Goal: Information Seeking & Learning: Learn about a topic

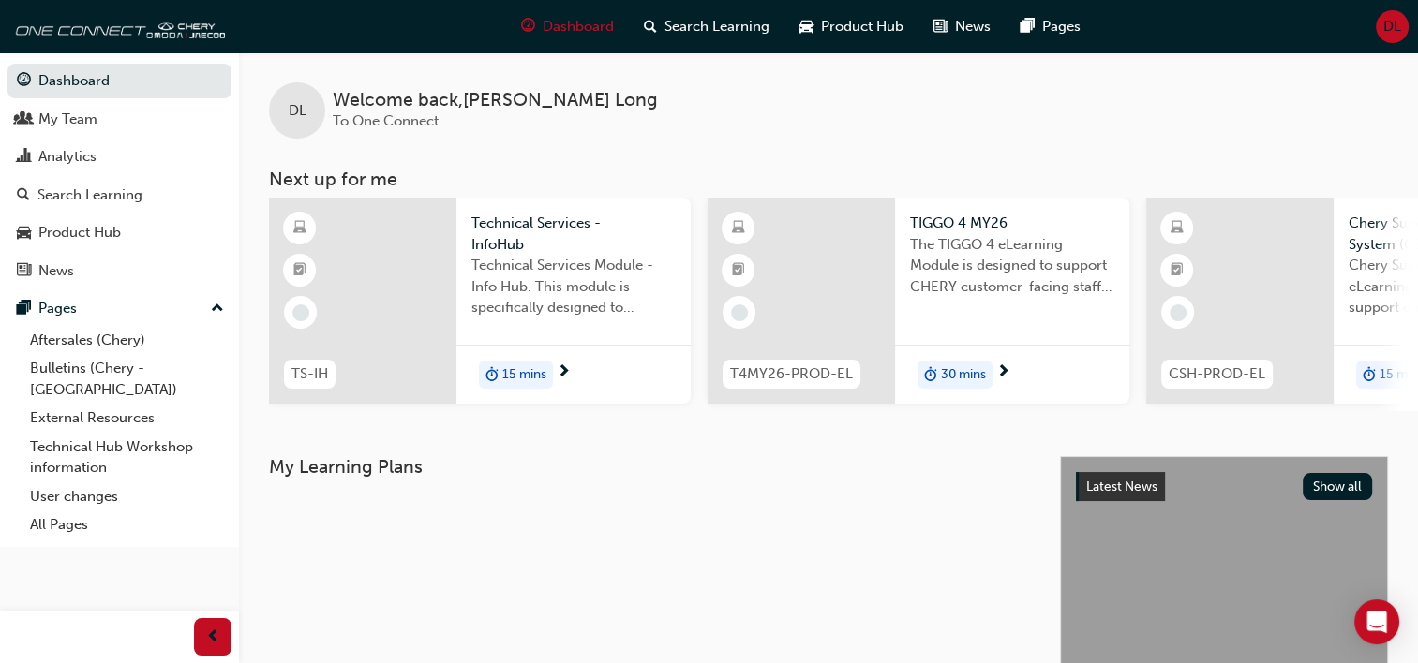
click at [1378, 408] on div "CSH-PROD-EL Chery Super Hybrid System (CSH) Chery Super Hybrid System eLearning…" at bounding box center [1357, 305] width 422 height 214
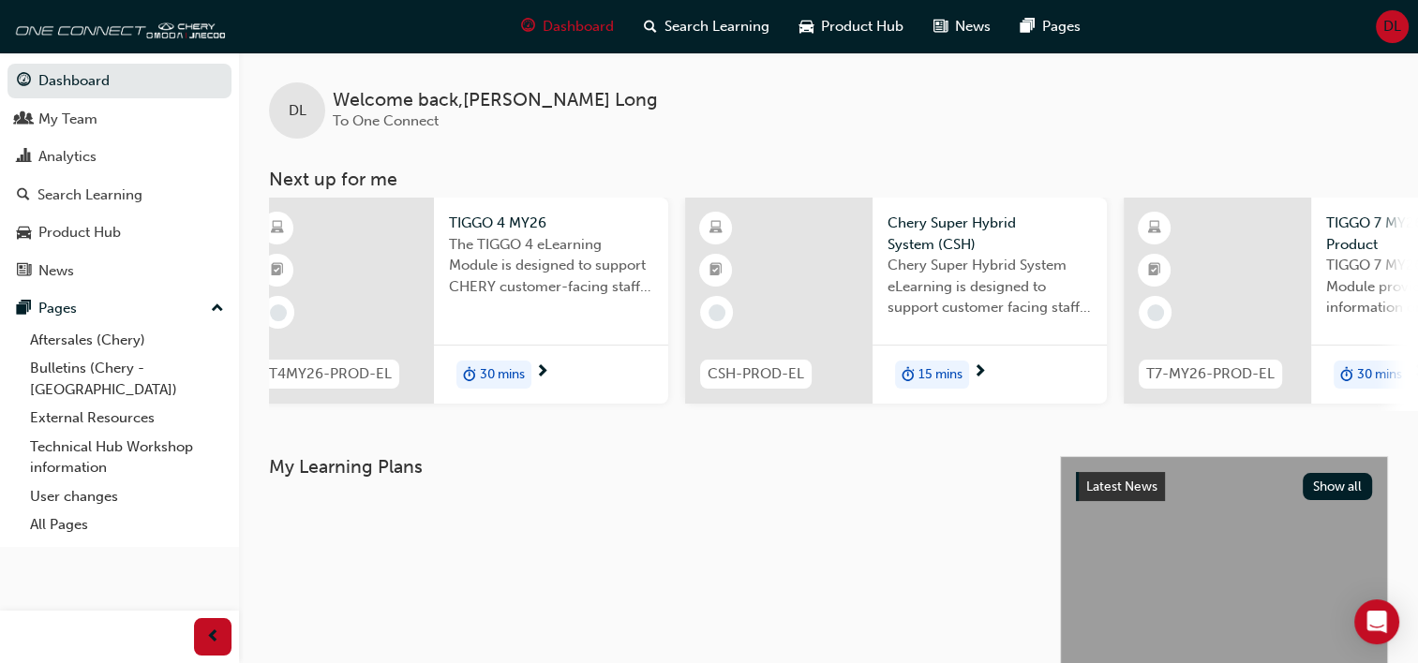
scroll to position [0, 435]
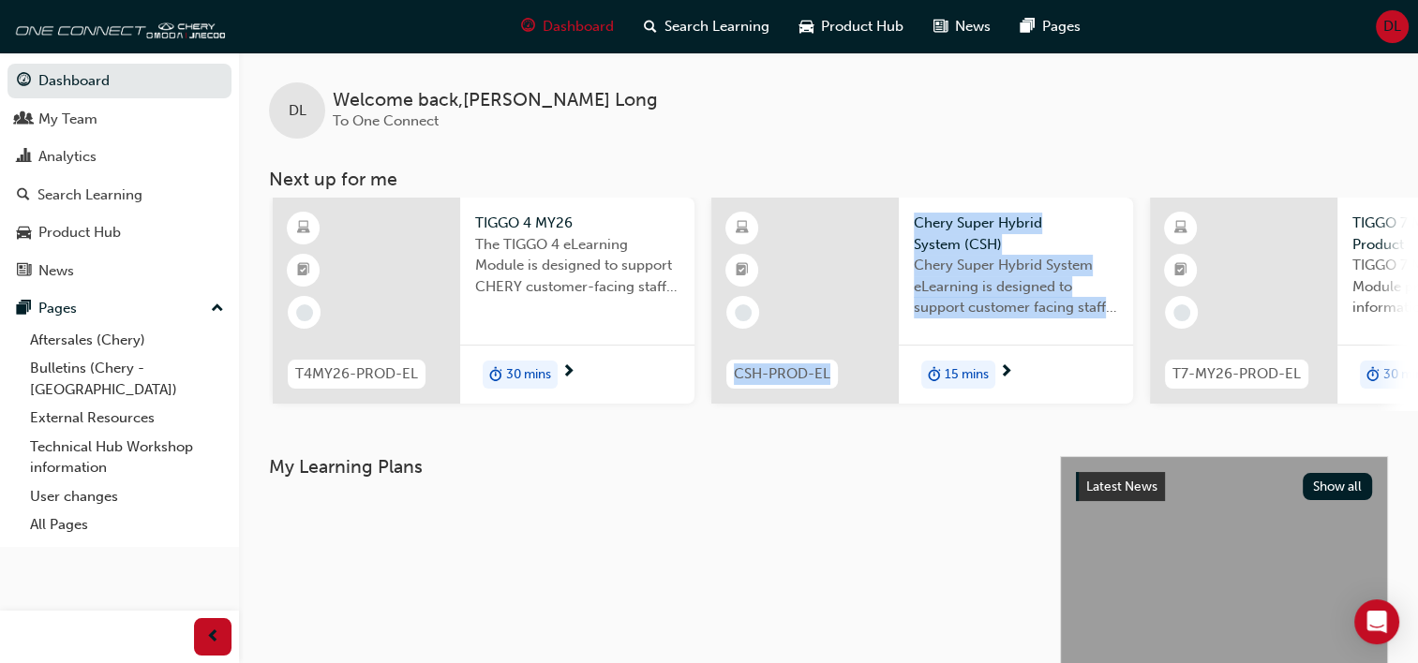
drag, startPoint x: 909, startPoint y: 430, endPoint x: 711, endPoint y: 414, distance: 198.3
click at [711, 414] on div "DL Welcome back , Dan Long To One Connect Next up for me TS-IH Technical Servic…" at bounding box center [828, 254] width 1179 height 404
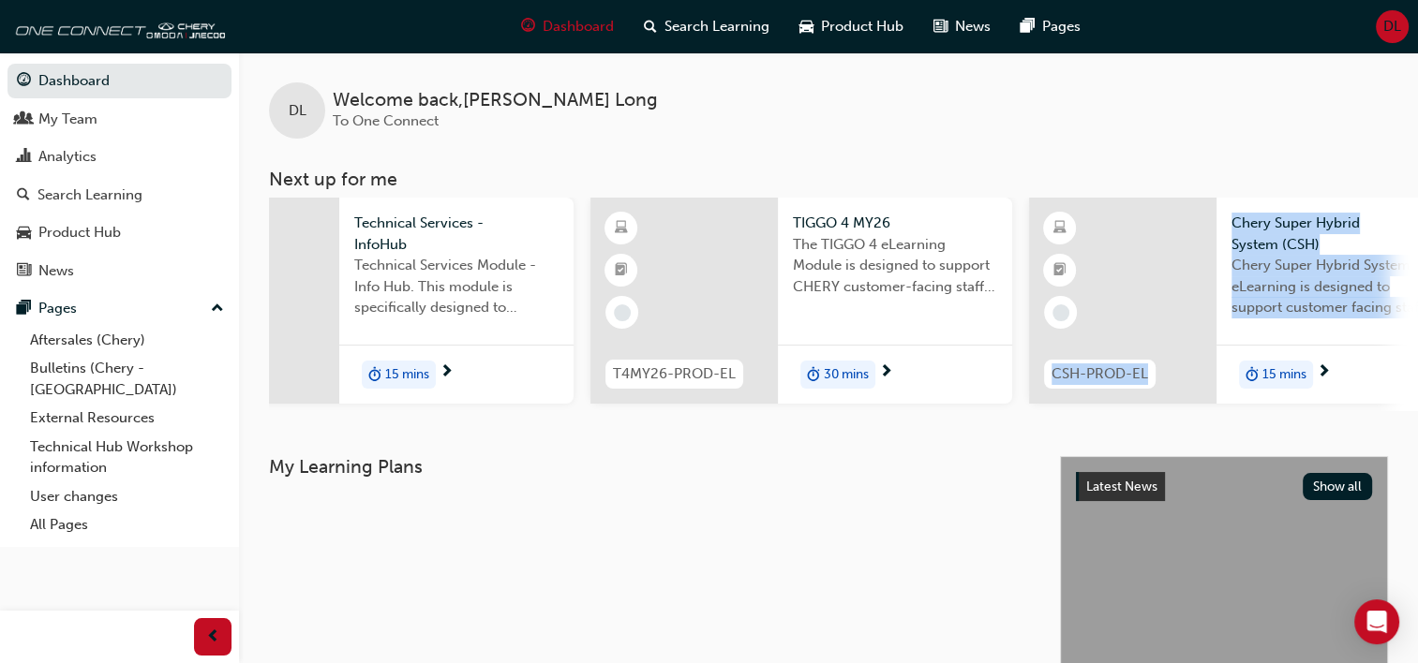
scroll to position [0, 85]
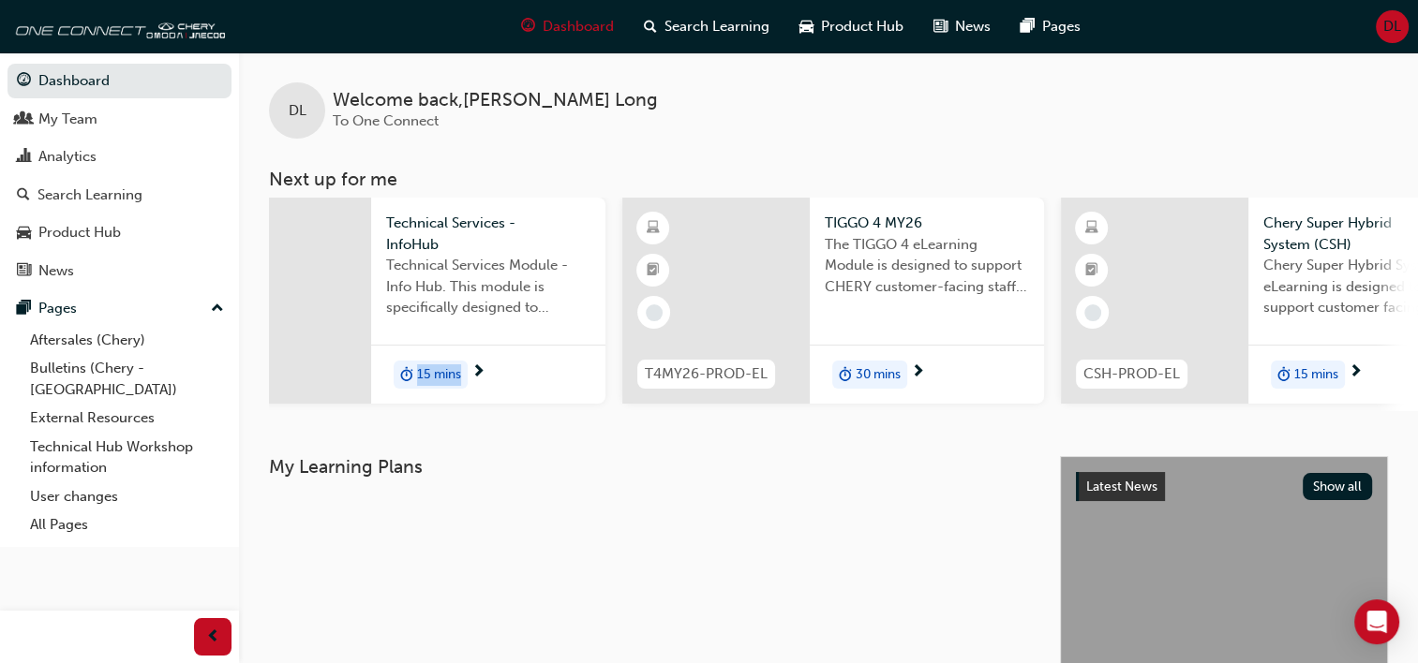
drag, startPoint x: 557, startPoint y: 418, endPoint x: 405, endPoint y: 415, distance: 152.7
click at [405, 415] on div "DL Welcome back , Dan Long To One Connect Next up for me TS-IH Technical Servic…" at bounding box center [828, 254] width 1179 height 404
drag, startPoint x: 405, startPoint y: 415, endPoint x: 480, endPoint y: 516, distance: 125.9
click at [480, 516] on div at bounding box center [455, 515] width 388 height 15
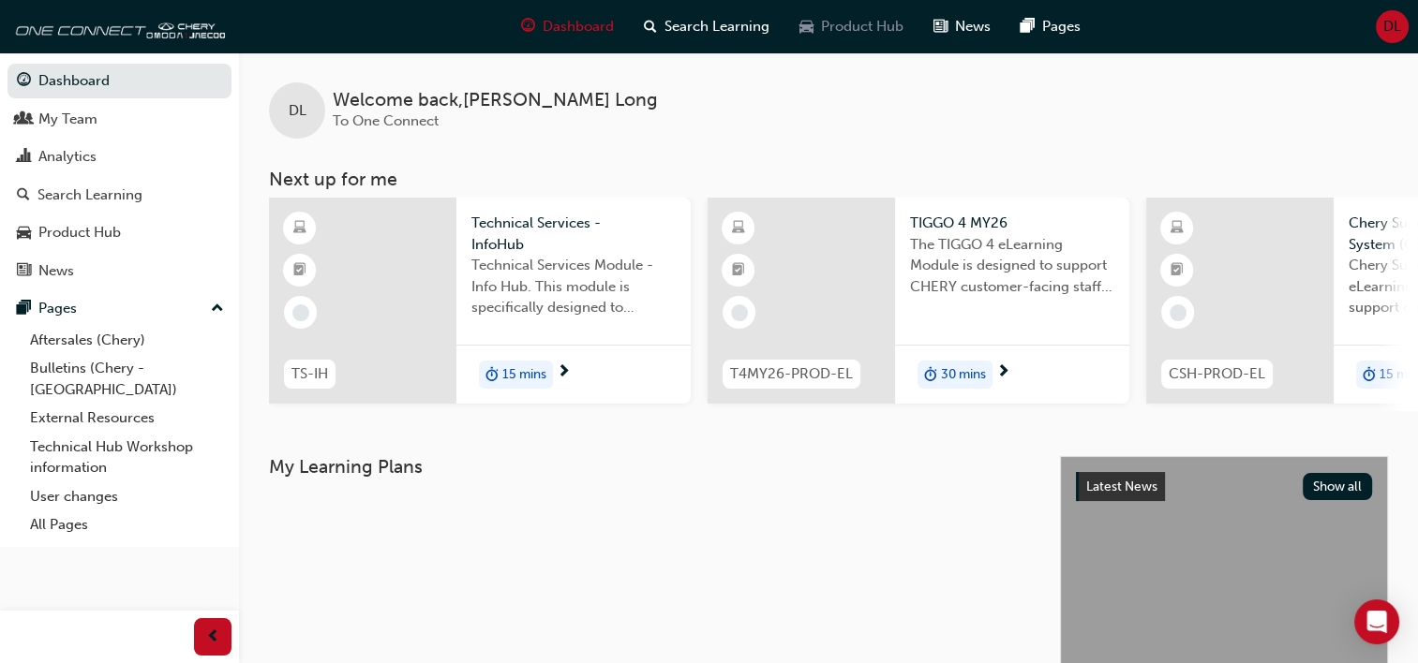
click at [824, 29] on span "Product Hub" at bounding box center [862, 27] width 82 height 22
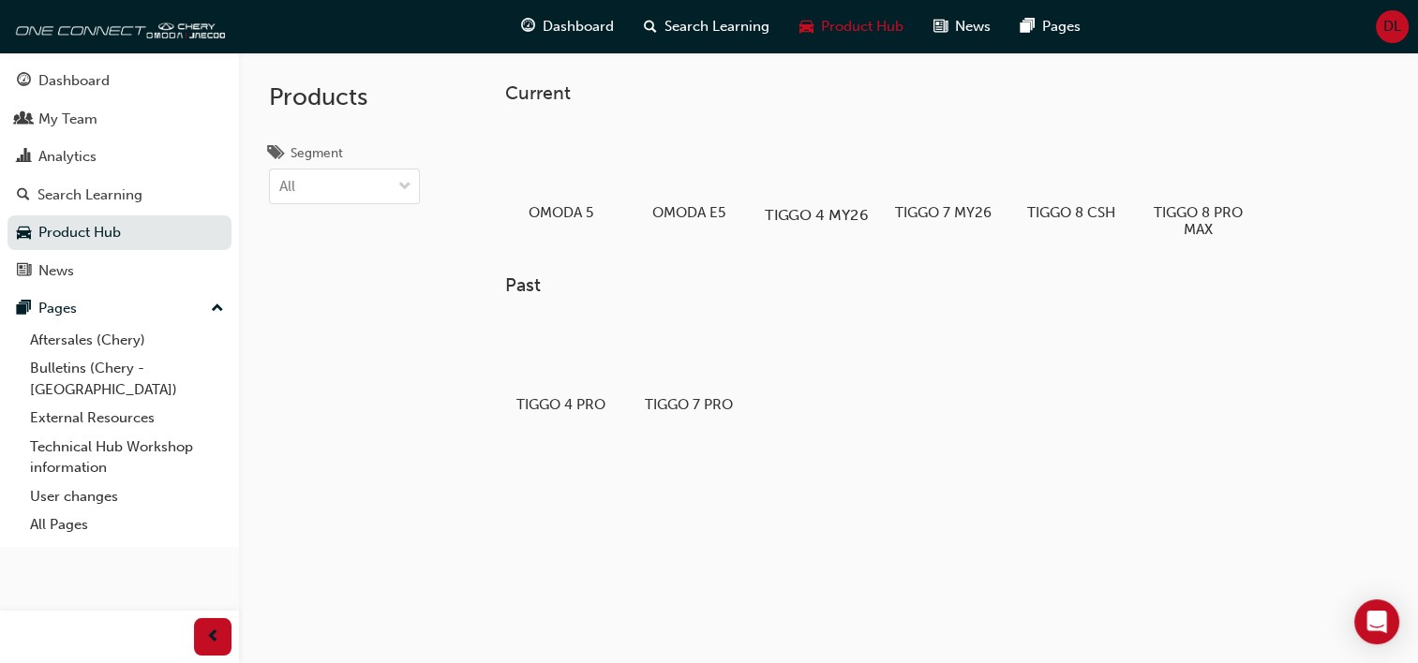
click at [832, 178] on div at bounding box center [816, 161] width 104 height 75
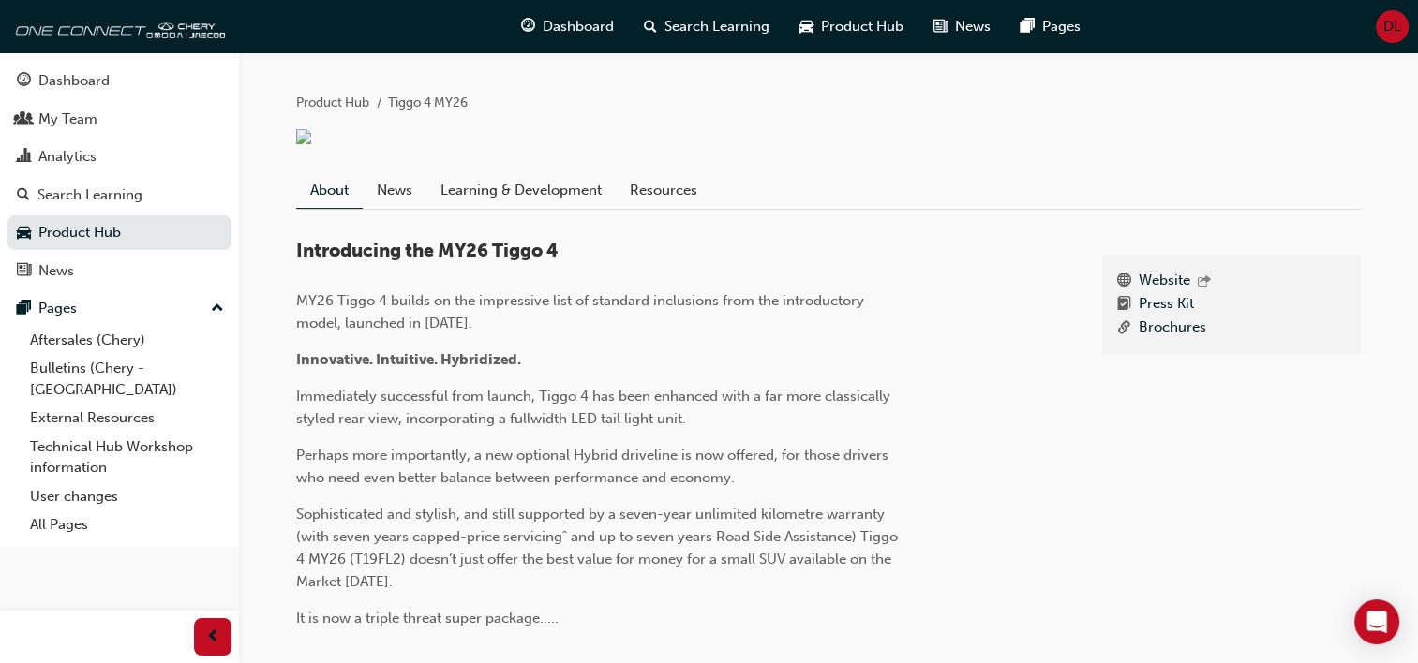
scroll to position [364, 0]
click at [396, 209] on link "News" at bounding box center [395, 191] width 64 height 36
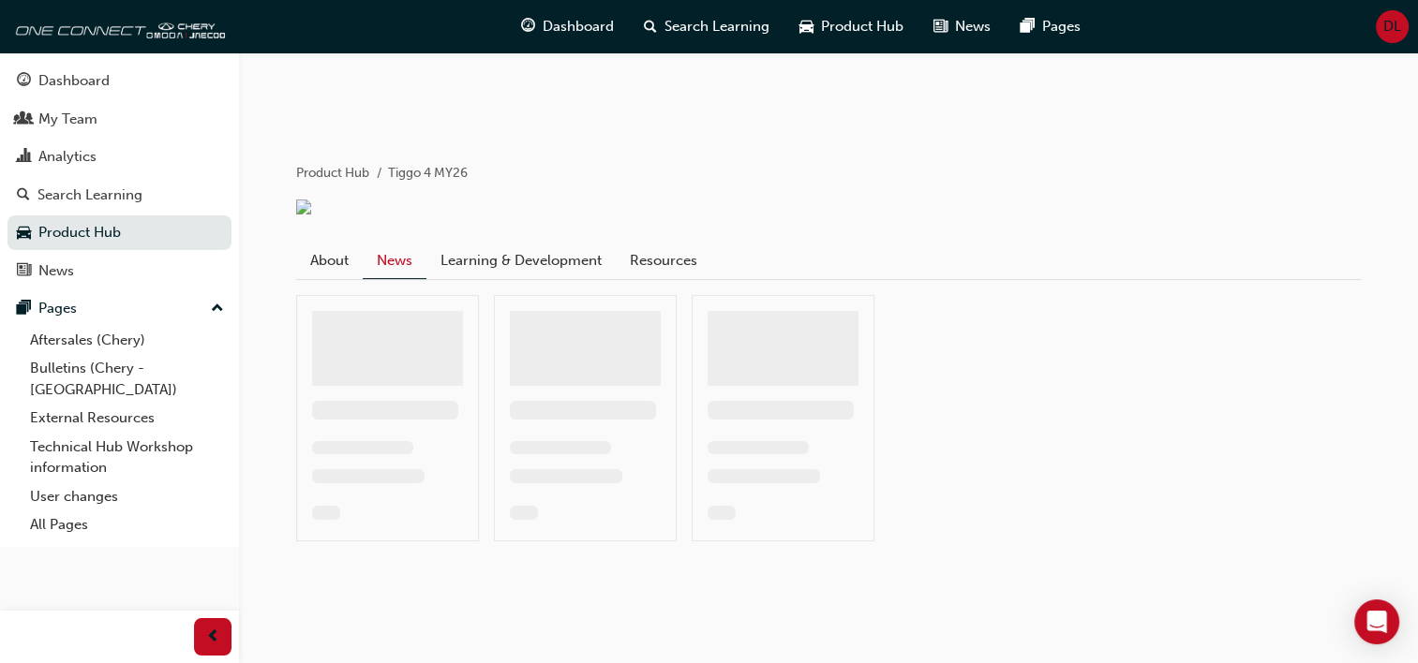
scroll to position [94, 0]
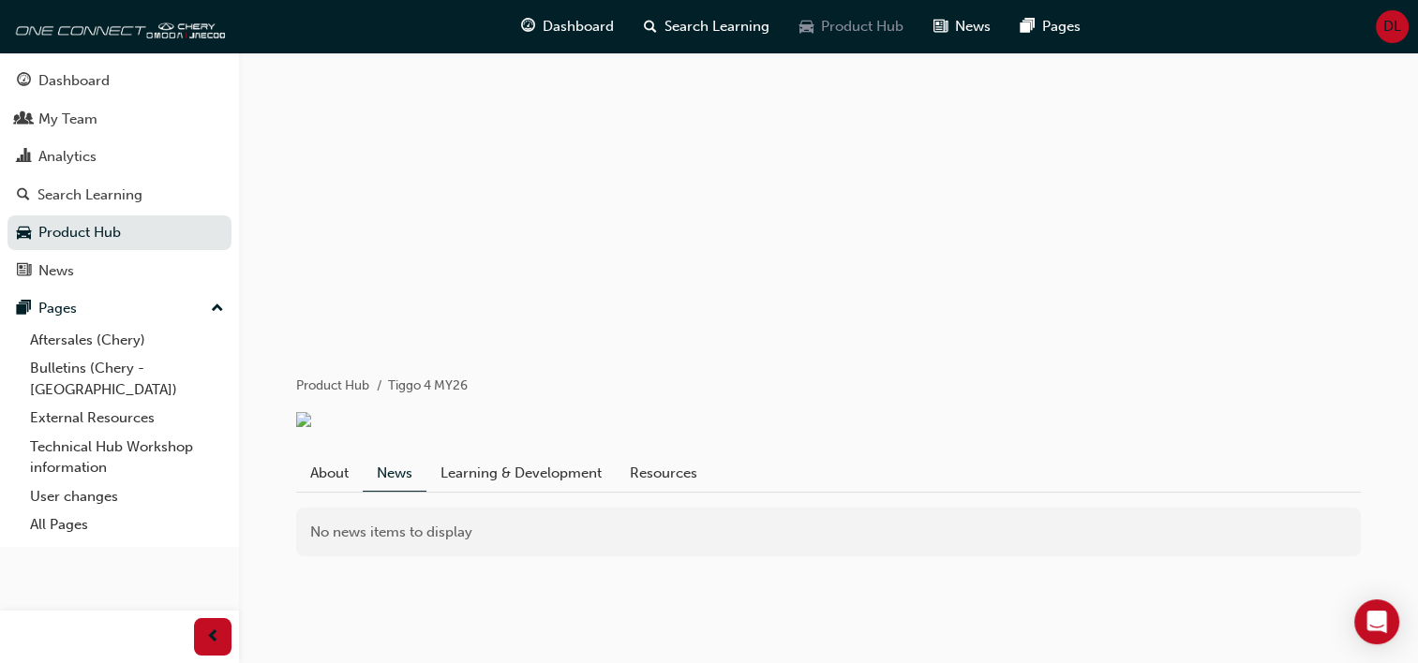
click at [830, 32] on span "Product Hub" at bounding box center [862, 27] width 82 height 22
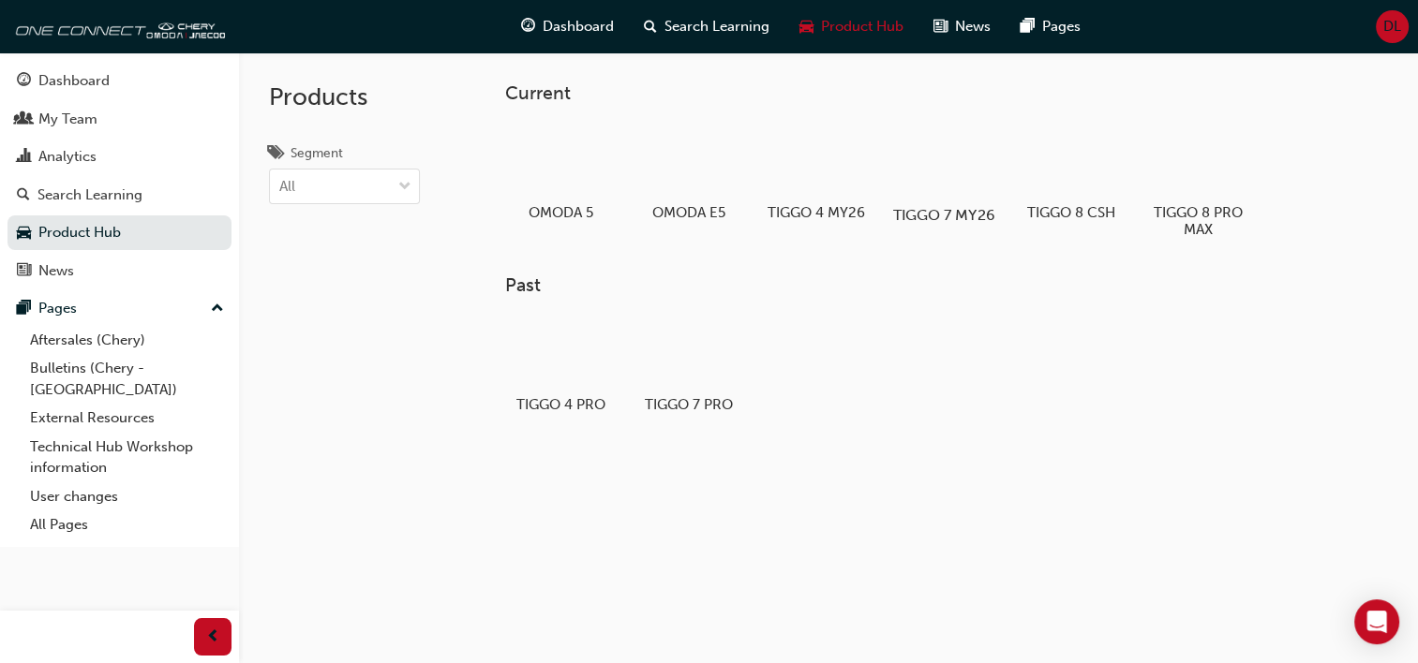
click at [948, 171] on div at bounding box center [943, 161] width 104 height 75
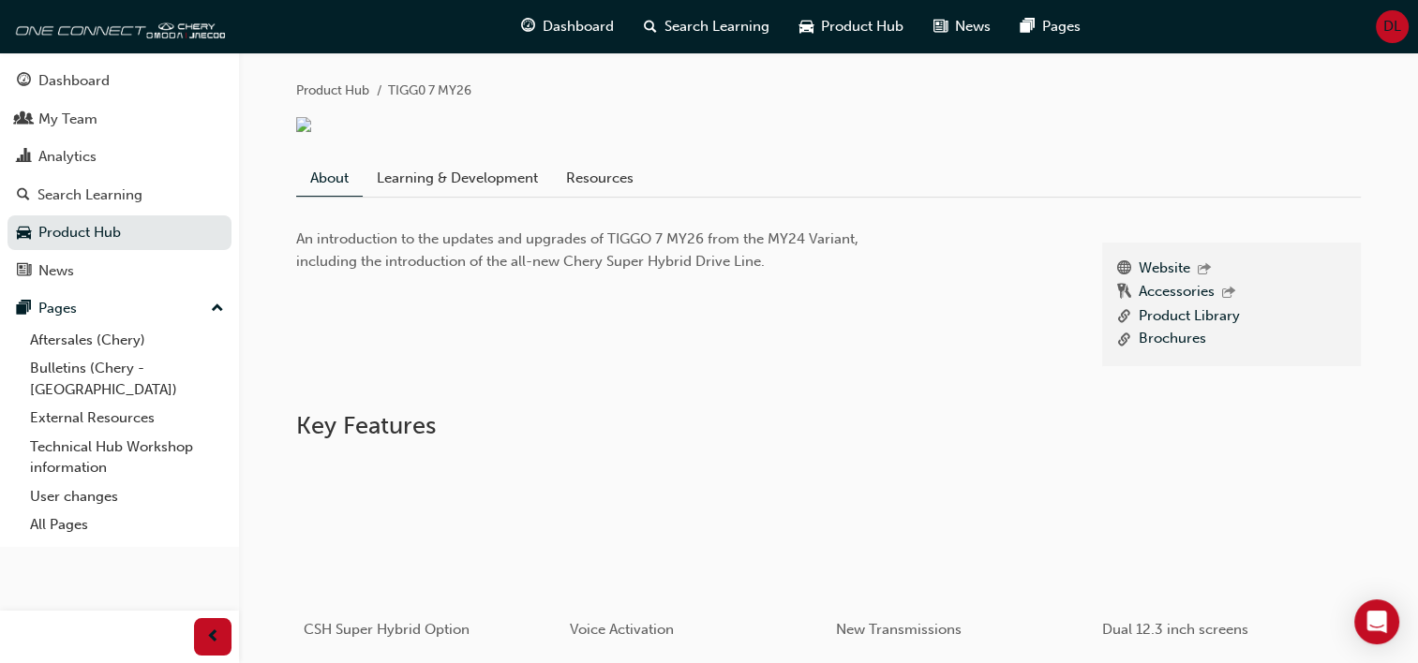
scroll to position [377, 0]
click at [74, 102] on link "My Team" at bounding box center [119, 119] width 224 height 35
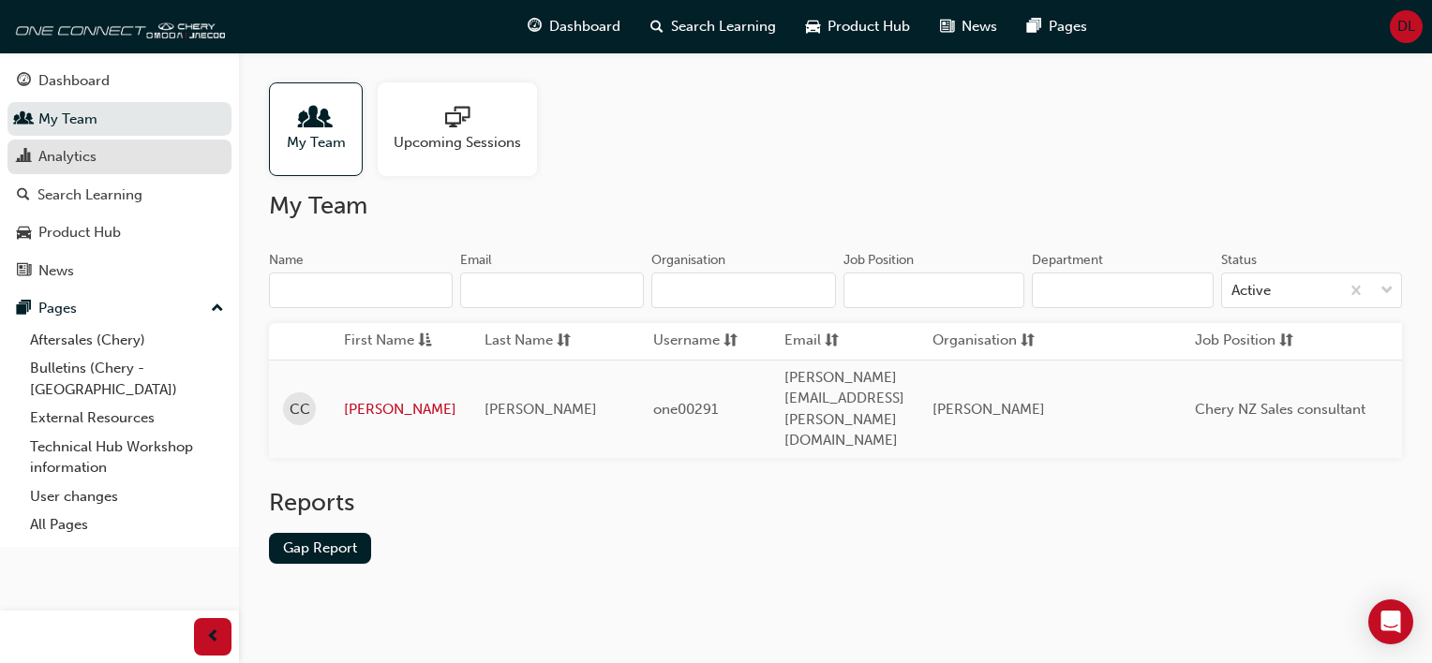
click at [101, 165] on div "Analytics" at bounding box center [119, 156] width 205 height 23
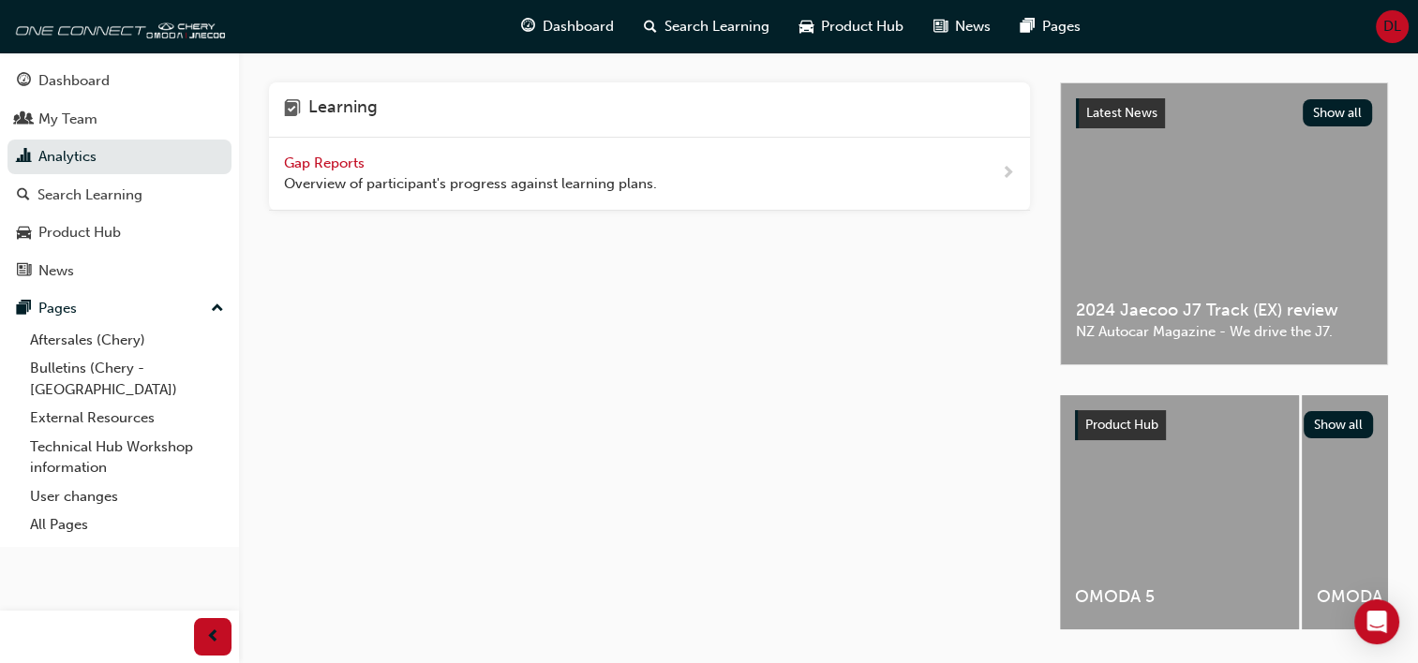
click at [314, 168] on span "Gap Reports" at bounding box center [326, 163] width 84 height 17
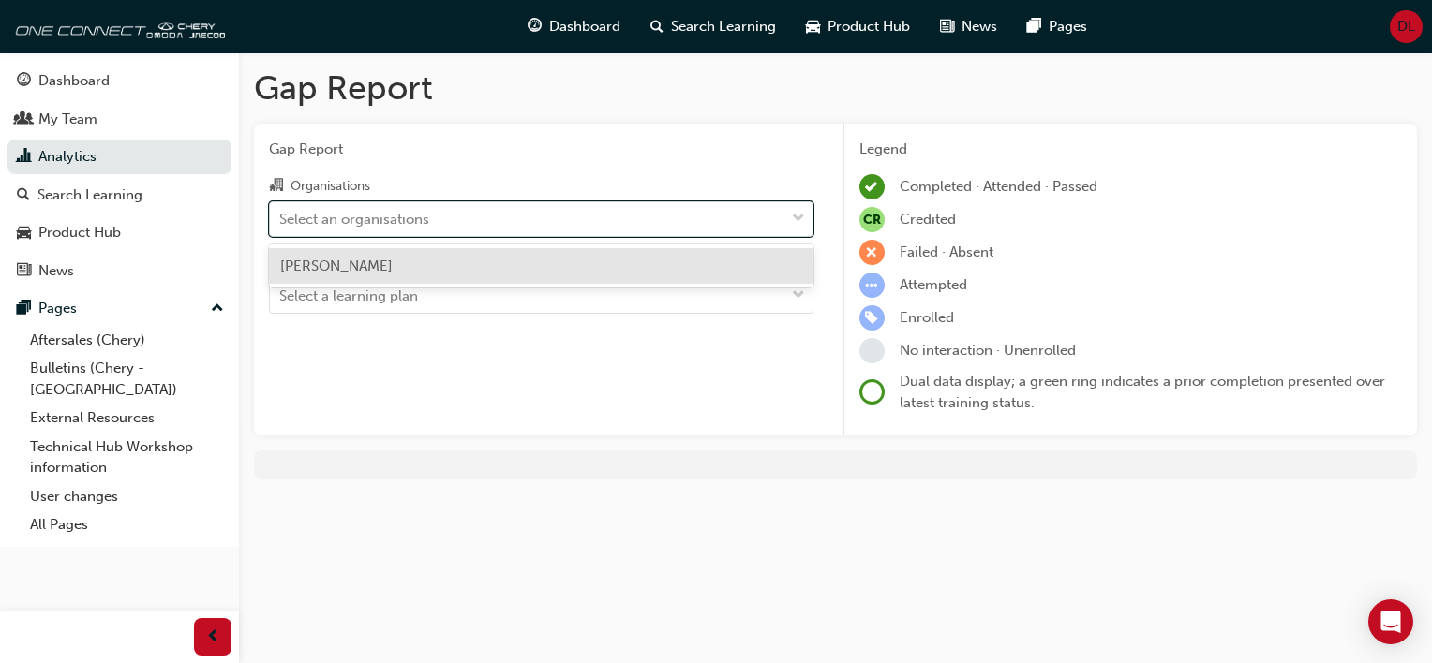
click at [507, 207] on div "Select an organisations" at bounding box center [527, 218] width 514 height 33
click at [281, 210] on input "Organisations option Chery Hamilton focused, 1 of 1. 1 result available. Use Up…" at bounding box center [280, 218] width 2 height 16
click at [419, 272] on div "Chery Hamilton" at bounding box center [541, 266] width 544 height 37
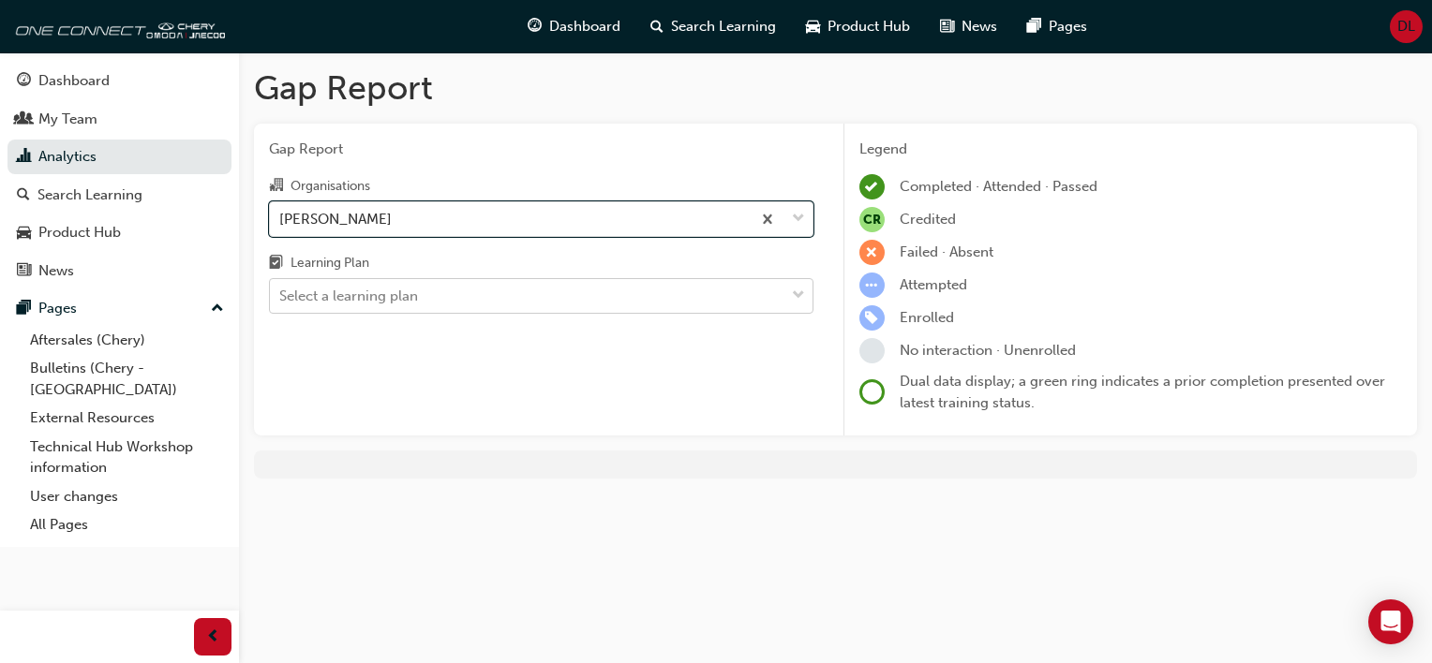
click at [408, 306] on div "Select a learning plan" at bounding box center [348, 297] width 139 height 22
click at [281, 304] on input "Learning Plan Select a learning plan" at bounding box center [280, 296] width 2 height 16
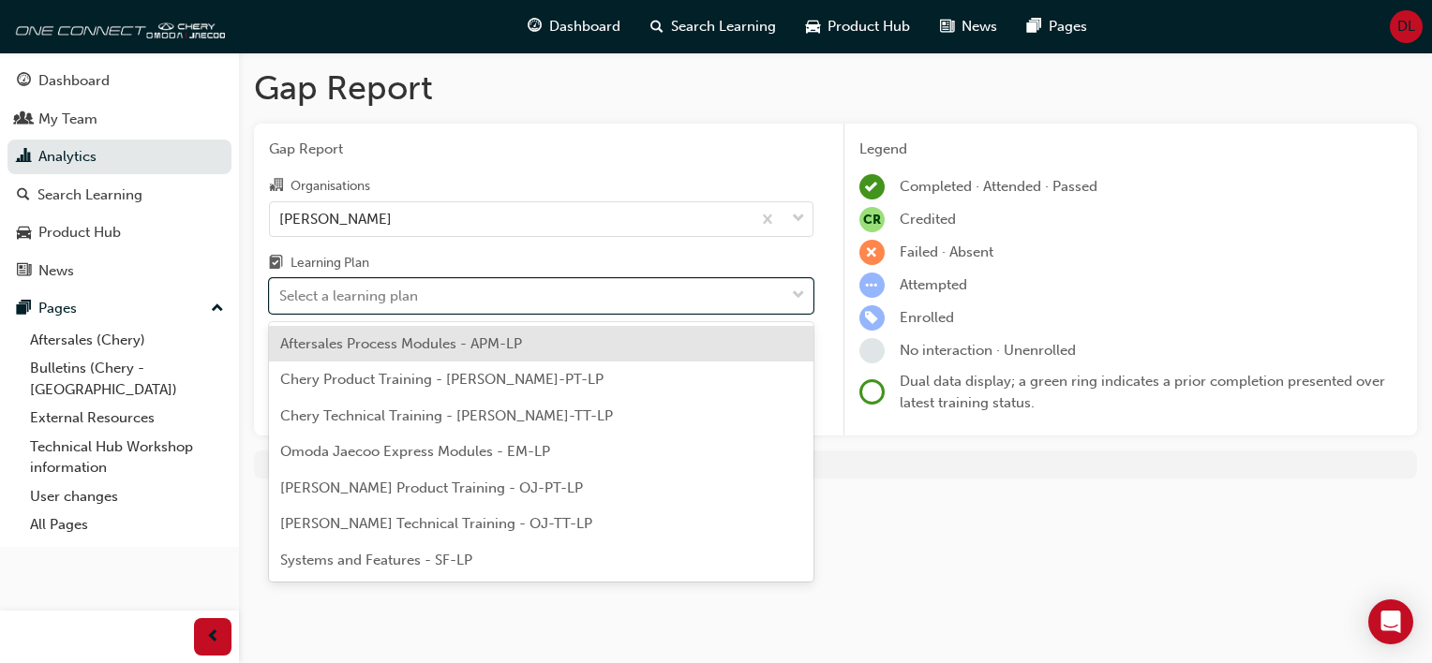
click at [388, 360] on div "Aftersales Process Modules - APM-LP" at bounding box center [541, 344] width 544 height 37
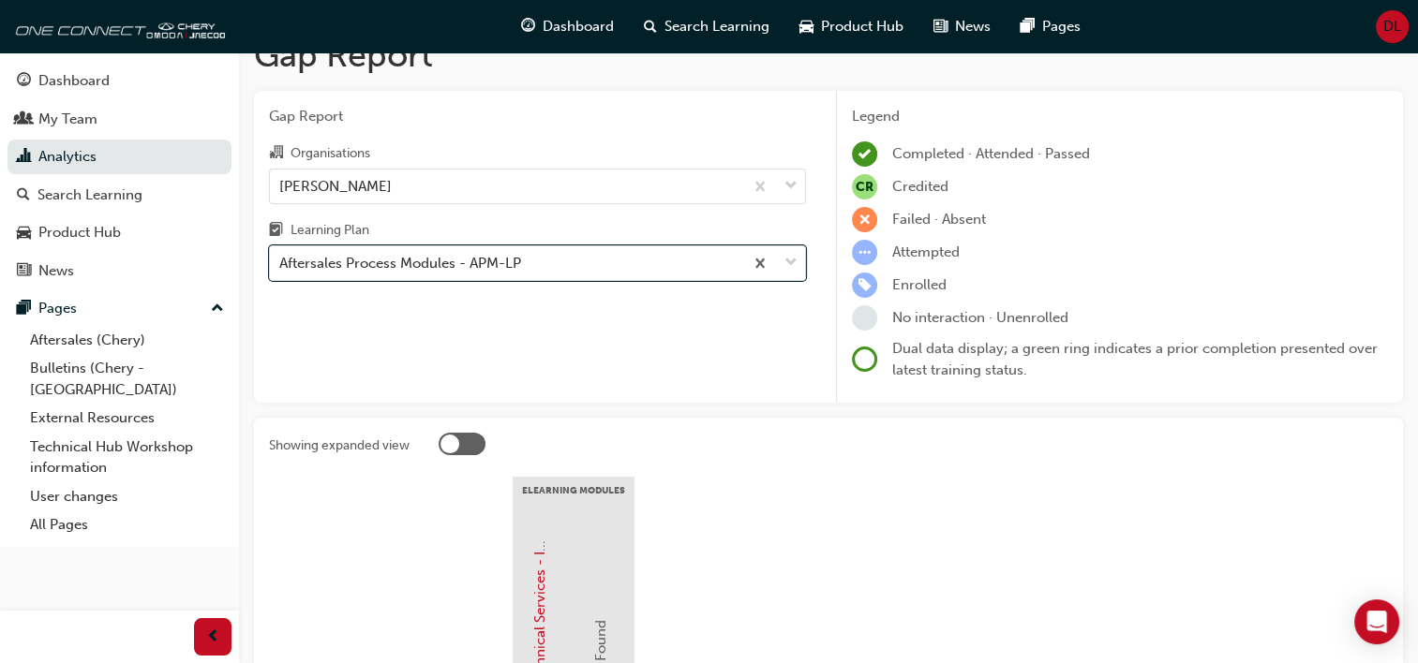
scroll to position [32, 0]
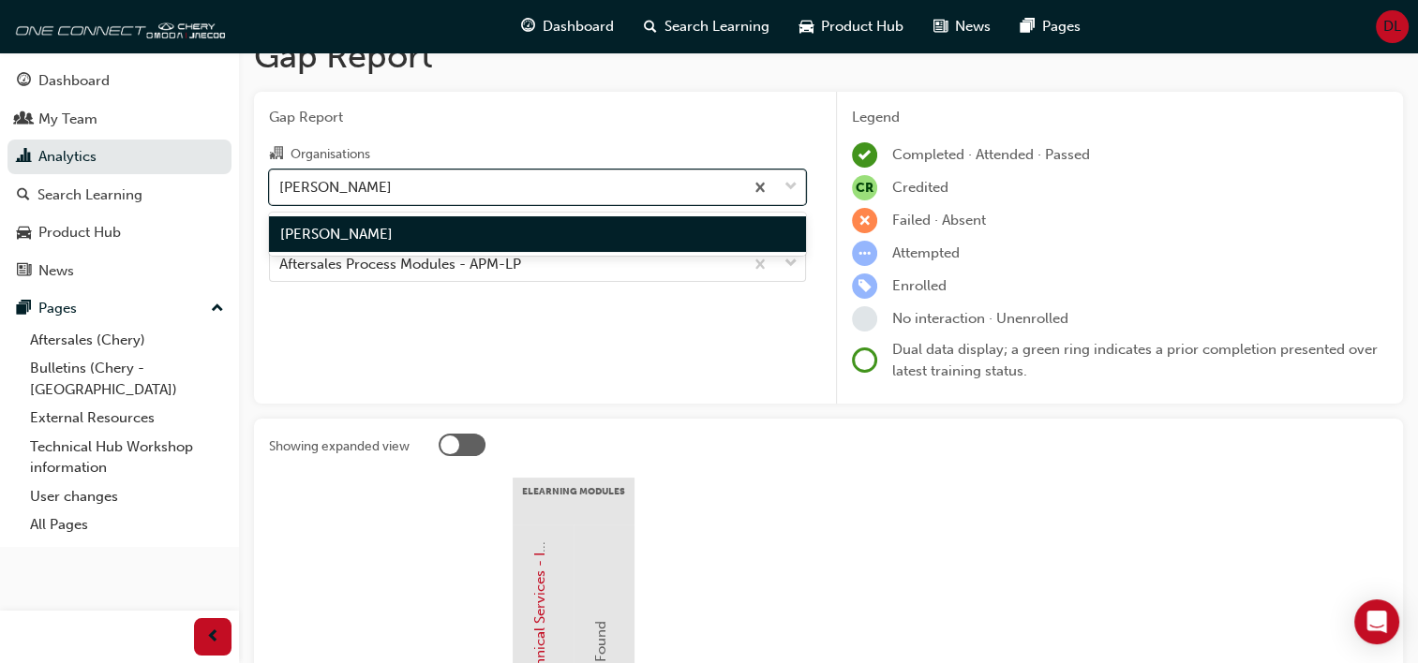
click at [435, 171] on div "Chery Hamilton" at bounding box center [506, 187] width 473 height 33
click at [281, 178] on input "Organisations option Chery Hamilton, selected. option Chery Hamilton focused, 1…" at bounding box center [280, 186] width 2 height 16
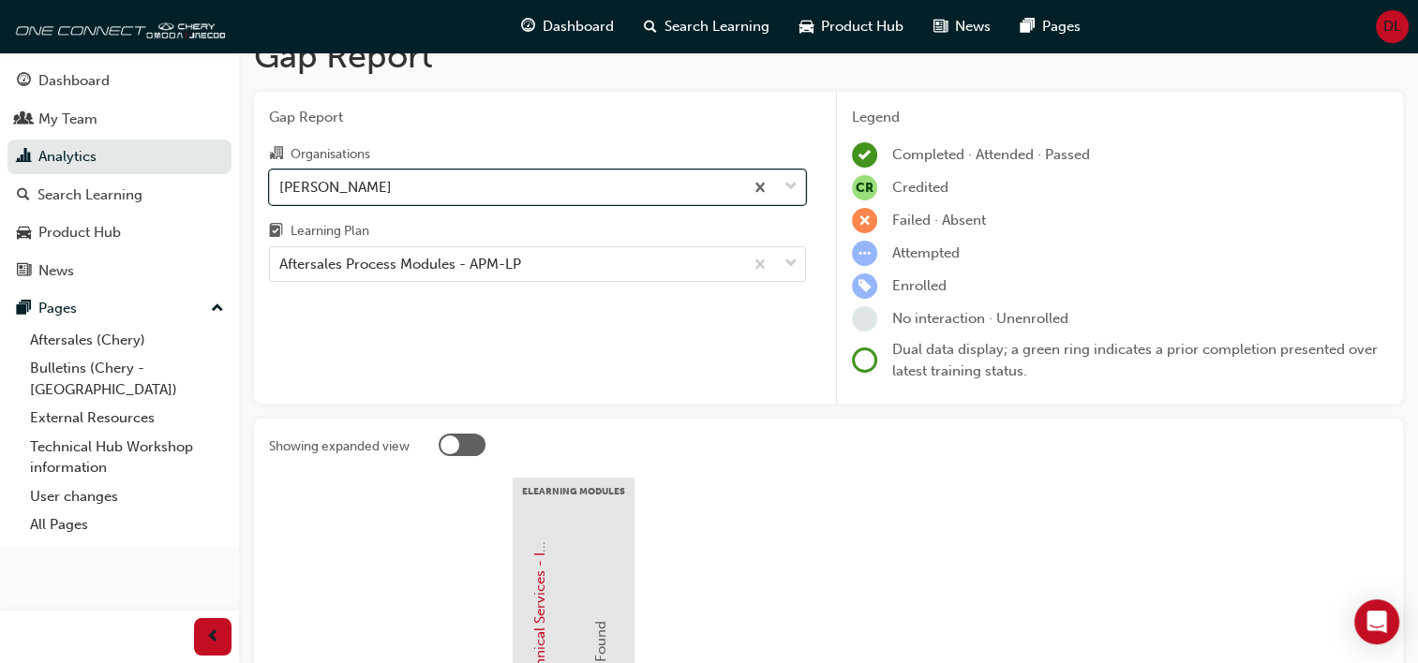
click at [435, 186] on div "Chery Hamilton" at bounding box center [506, 187] width 473 height 33
click at [281, 186] on input "Organisations option Chery Hamilton, selected. 0 results available. Select is f…" at bounding box center [280, 186] width 2 height 16
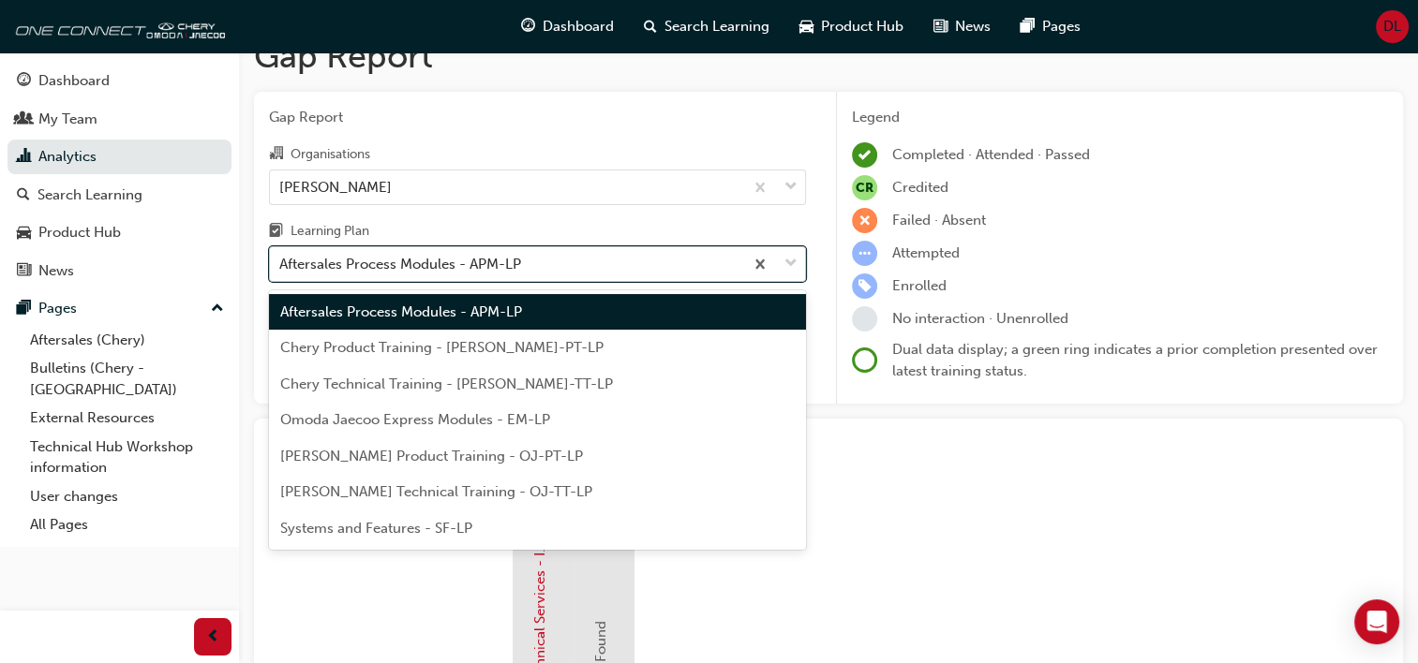
click at [442, 260] on div "Aftersales Process Modules - APM-LP" at bounding box center [400, 265] width 242 height 22
click at [281, 260] on input "Learning Plan option Aftersales Process Modules - APM-LP, selected. option Afte…" at bounding box center [280, 264] width 2 height 16
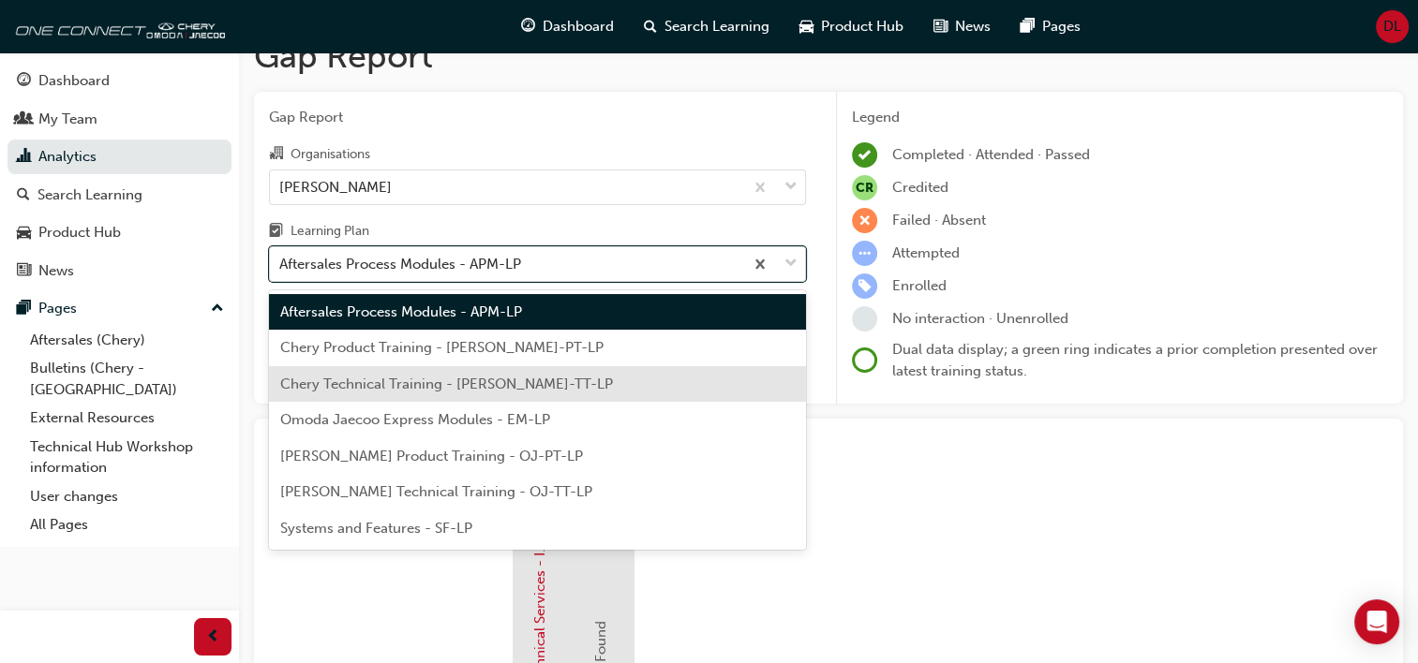
click at [375, 377] on span "Chery Technical Training - CHAU-TT-LP" at bounding box center [446, 384] width 333 height 17
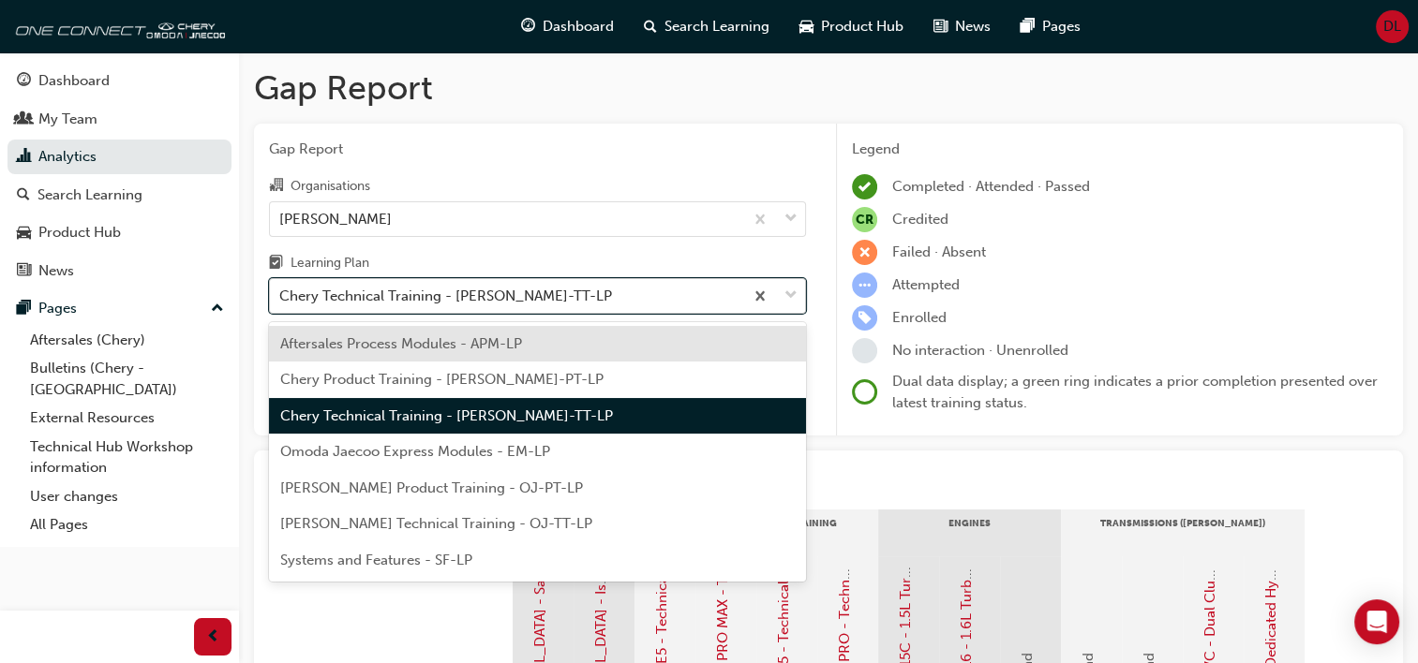
click at [442, 289] on div "Chery Technical Training - CHAU-TT-LP" at bounding box center [445, 297] width 333 height 22
click at [281, 289] on input "Learning Plan option Chery Technical Training - CHAU-TT-LP, selected. option Af…" at bounding box center [280, 296] width 2 height 16
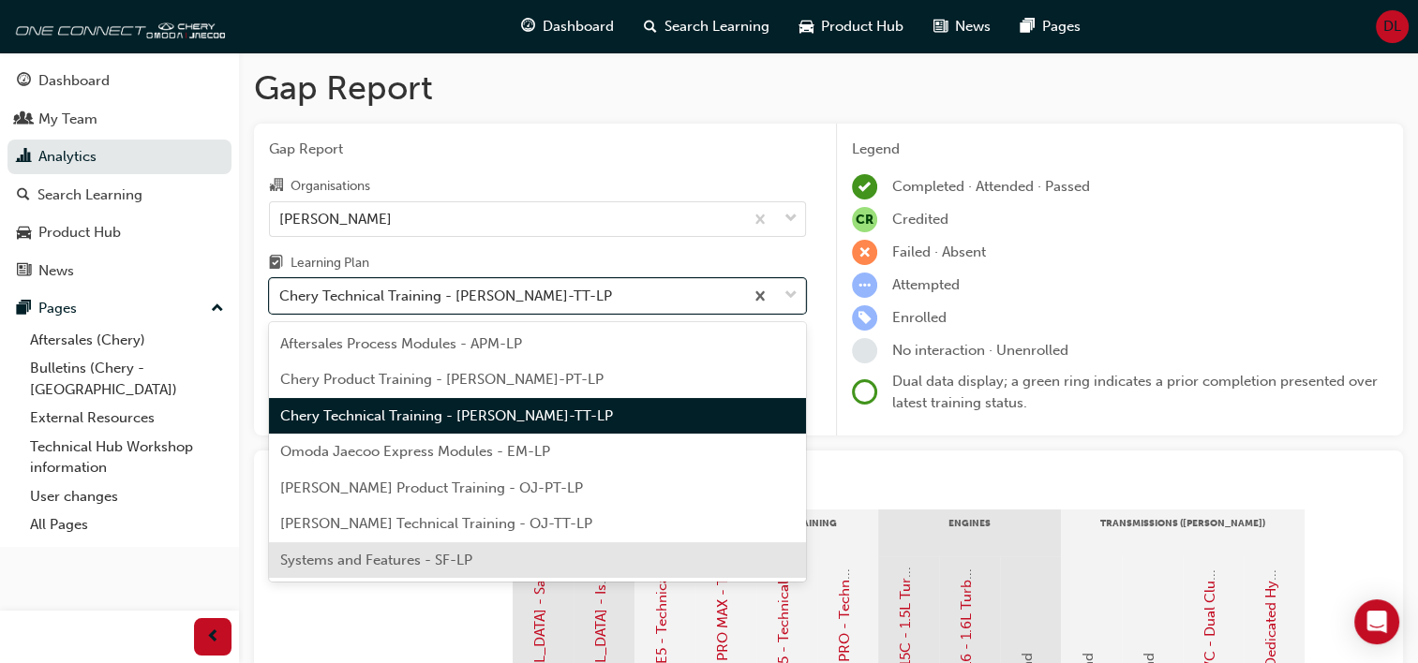
click at [401, 570] on div "Systems and Features - SF-LP" at bounding box center [537, 560] width 537 height 37
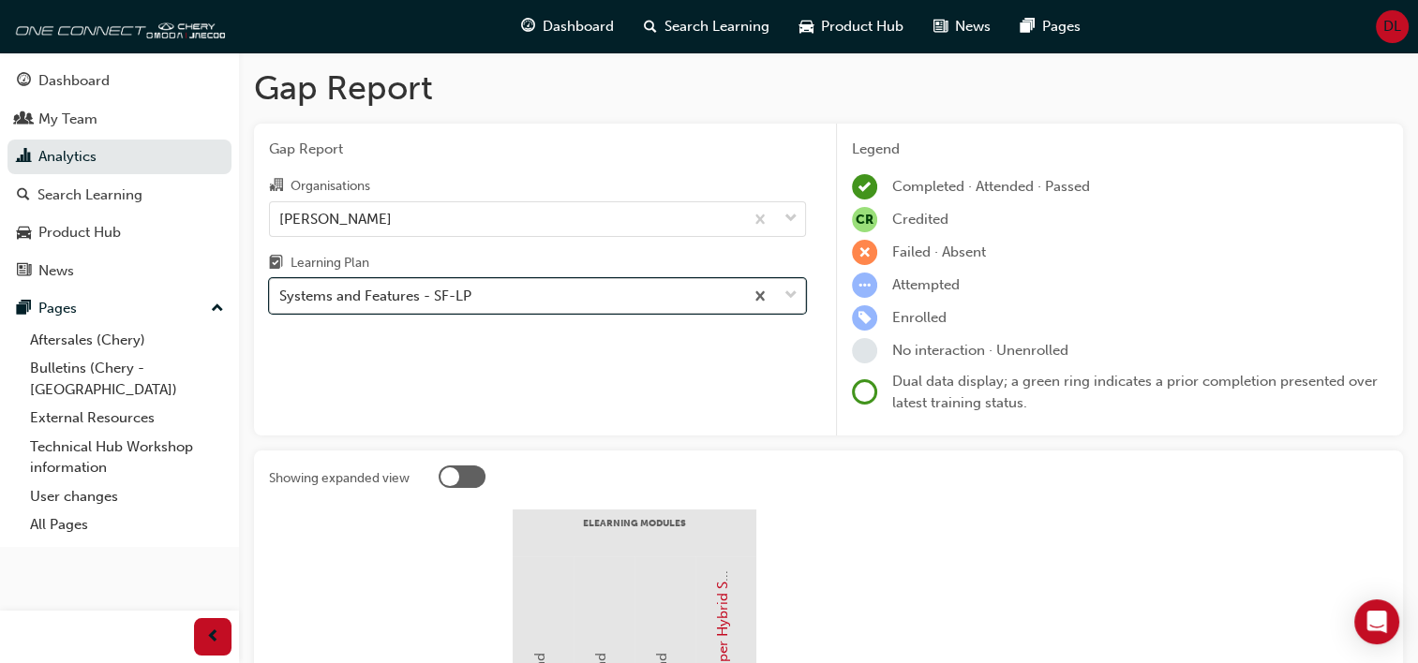
click at [422, 301] on div "Systems and Features - SF-LP" at bounding box center [375, 297] width 192 height 22
click at [281, 301] on input "Learning Plan option Systems and Features - SF-LP, selected. 0 results availabl…" at bounding box center [280, 296] width 2 height 16
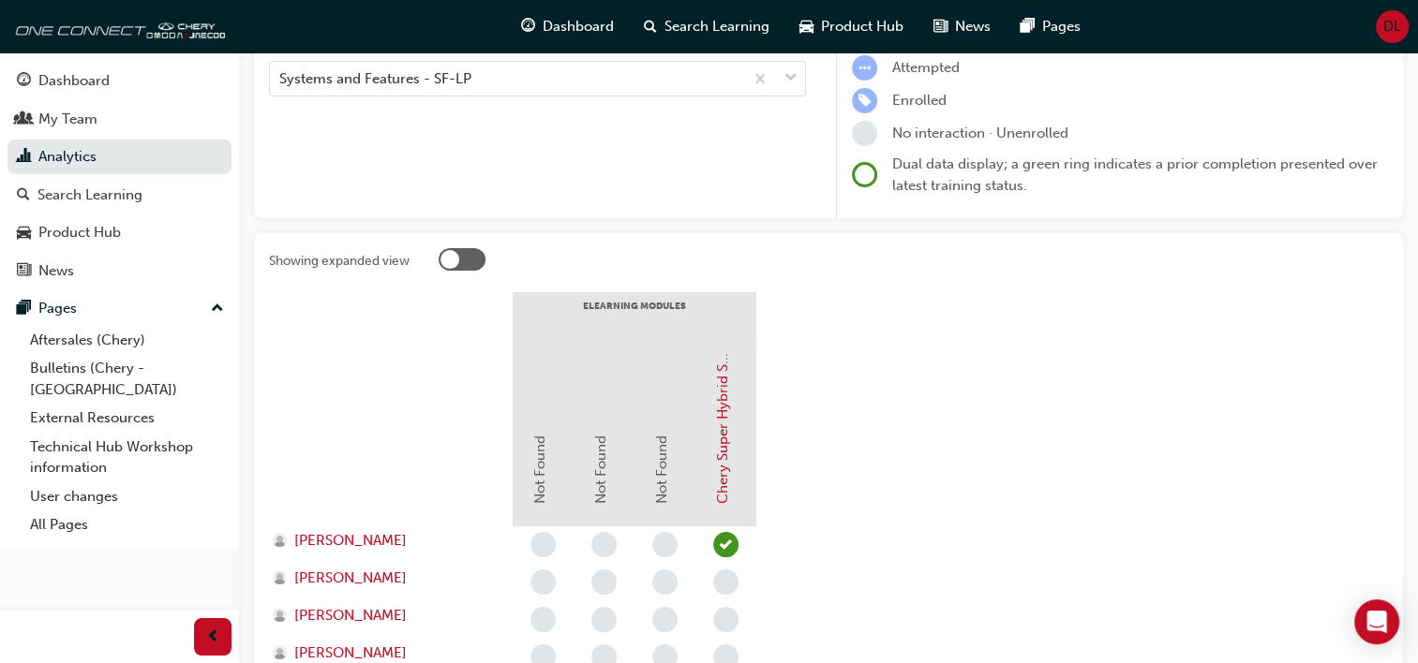
scroll to position [152, 0]
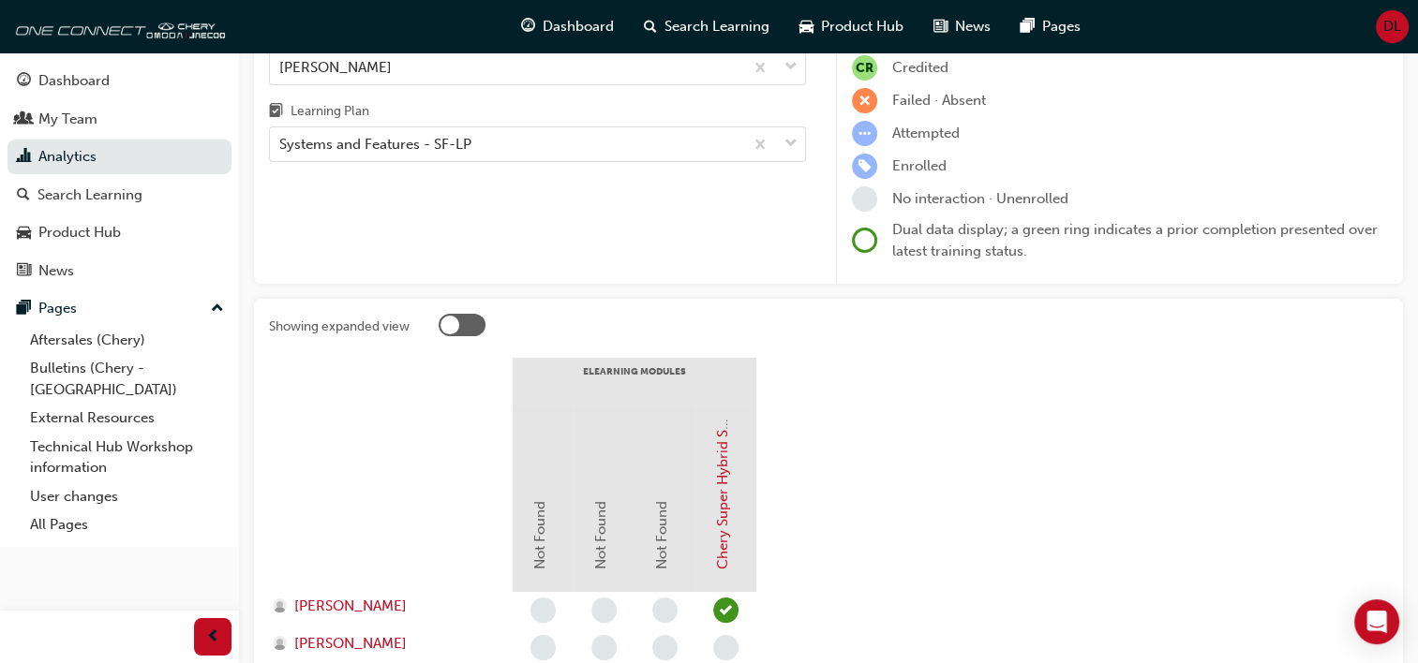
click at [638, 165] on div "Gap Report Organisations Chery Hamilton Learning Plan Systems and Features - SF…" at bounding box center [537, 128] width 567 height 313
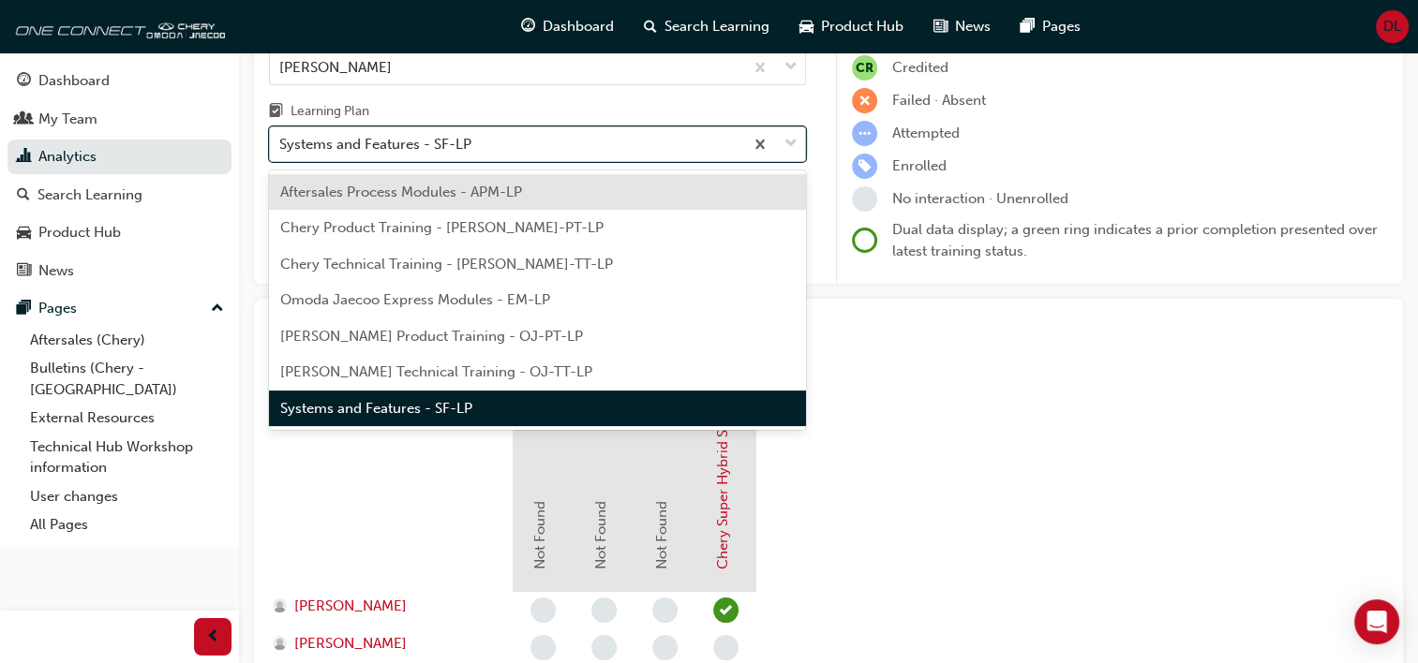
click at [613, 148] on div "Systems and Features - SF-LP" at bounding box center [506, 144] width 473 height 33
click at [281, 148] on input "Learning Plan option Systems and Features - SF-LP, selected. option Aftersales …" at bounding box center [280, 144] width 2 height 16
click at [409, 231] on span "Chery Product Training - CHAU-PT-LP" at bounding box center [441, 227] width 323 height 17
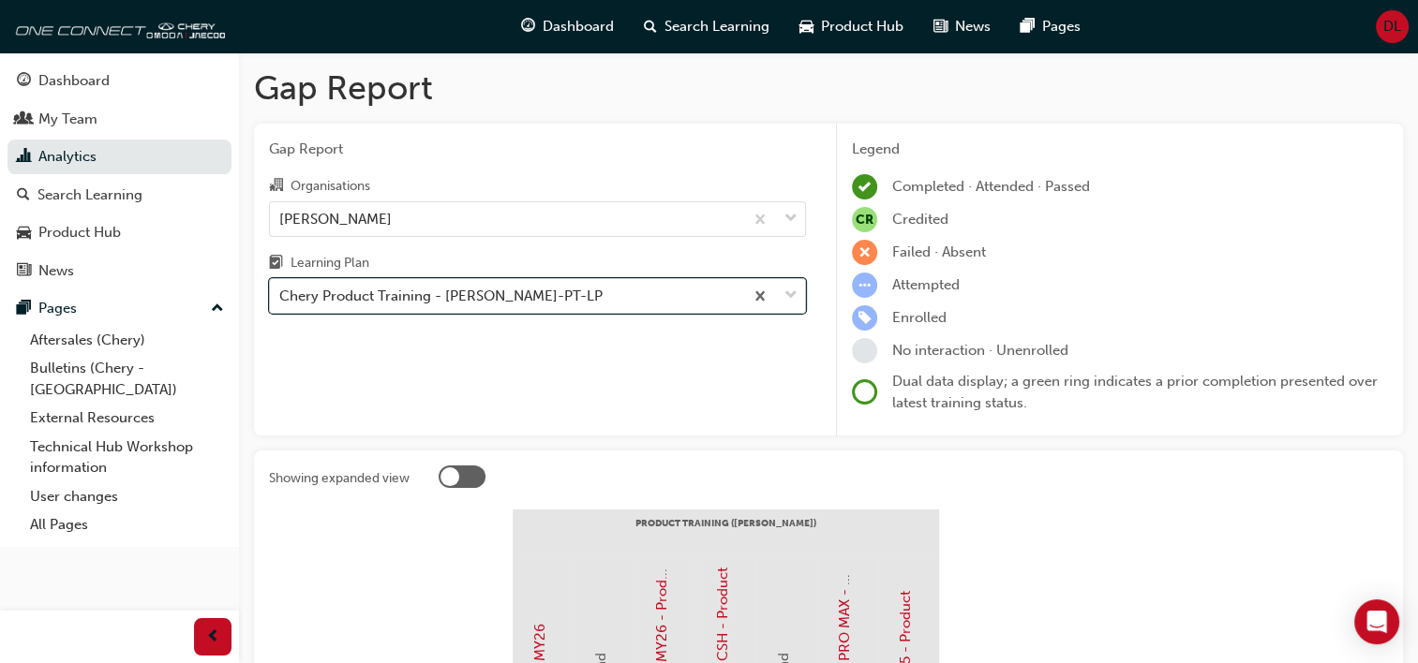
click at [460, 290] on div "Chery Product Training - CHAU-PT-LP" at bounding box center [440, 297] width 323 height 22
click at [281, 290] on input "Learning Plan option Chery Product Training - CHAU-PT-LP, selected. 0 results a…" at bounding box center [280, 296] width 2 height 16
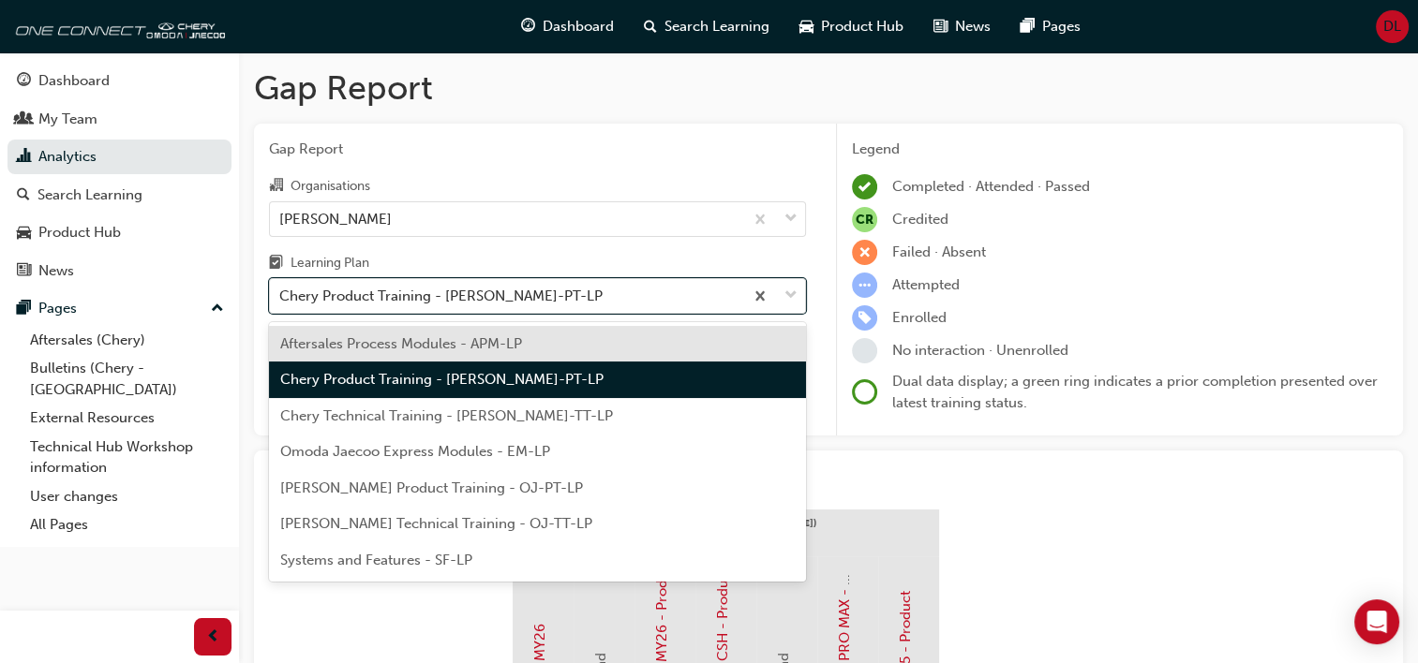
click at [382, 490] on span "Omoda Jaecoo Product Training - OJ-PT-LP" at bounding box center [431, 488] width 303 height 17
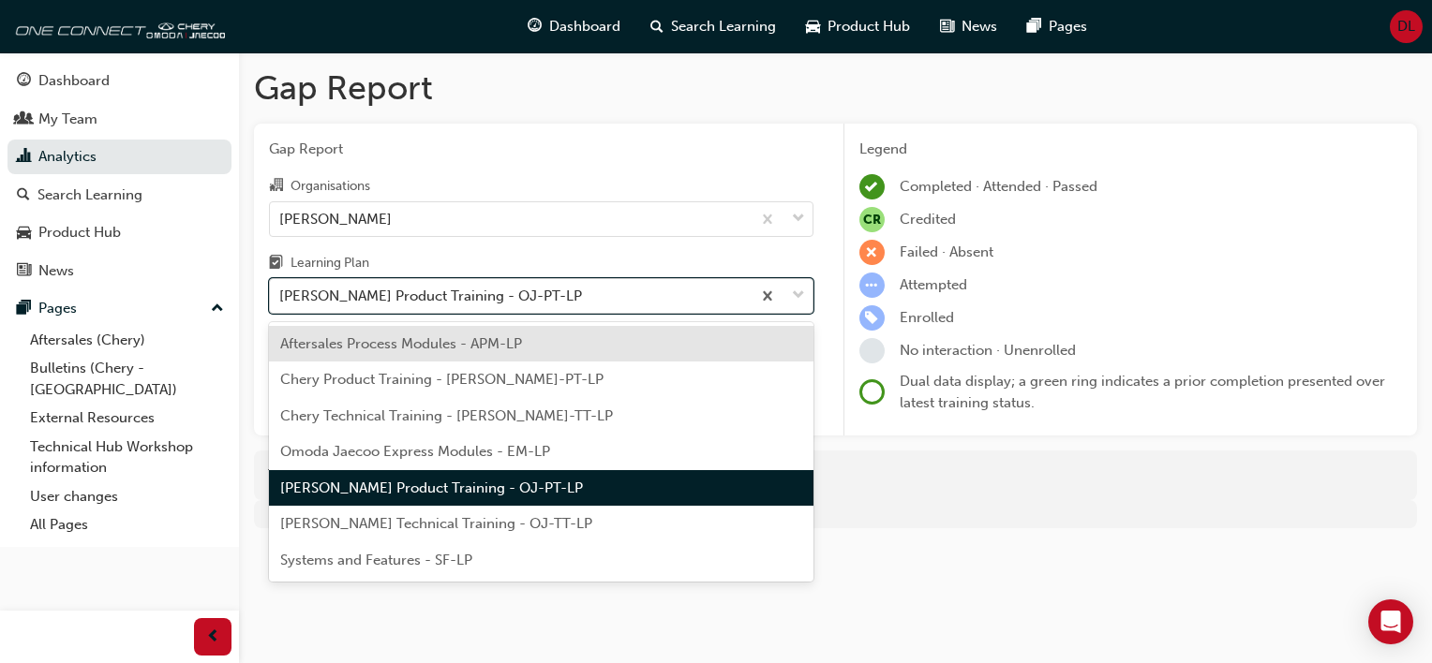
click at [600, 285] on div "Omoda Jaecoo Product Training - OJ-PT-LP" at bounding box center [510, 296] width 481 height 33
click at [281, 288] on input "Learning Plan option Omoda Jaecoo Product Training - OJ-PT-LP, selected. option…" at bounding box center [280, 296] width 2 height 16
click at [433, 354] on div "Aftersales Process Modules - APM-LP" at bounding box center [541, 344] width 544 height 37
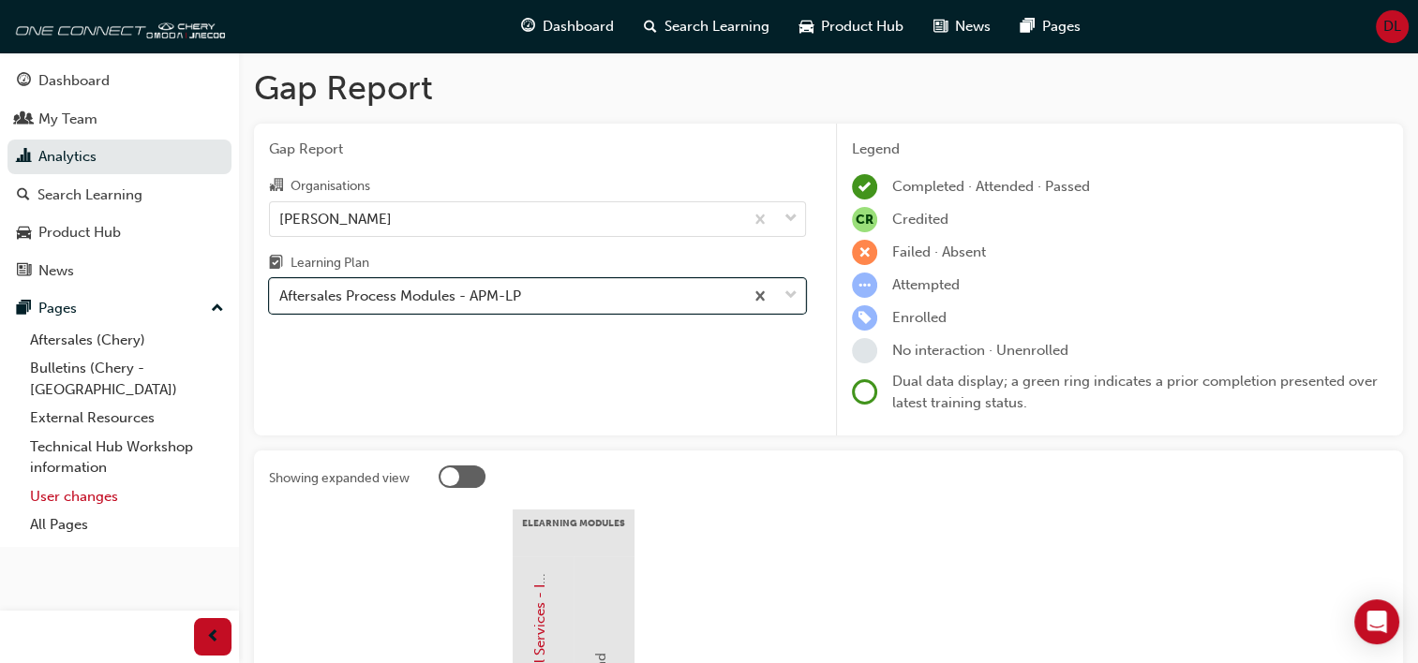
click at [84, 482] on link "User changes" at bounding box center [126, 496] width 209 height 29
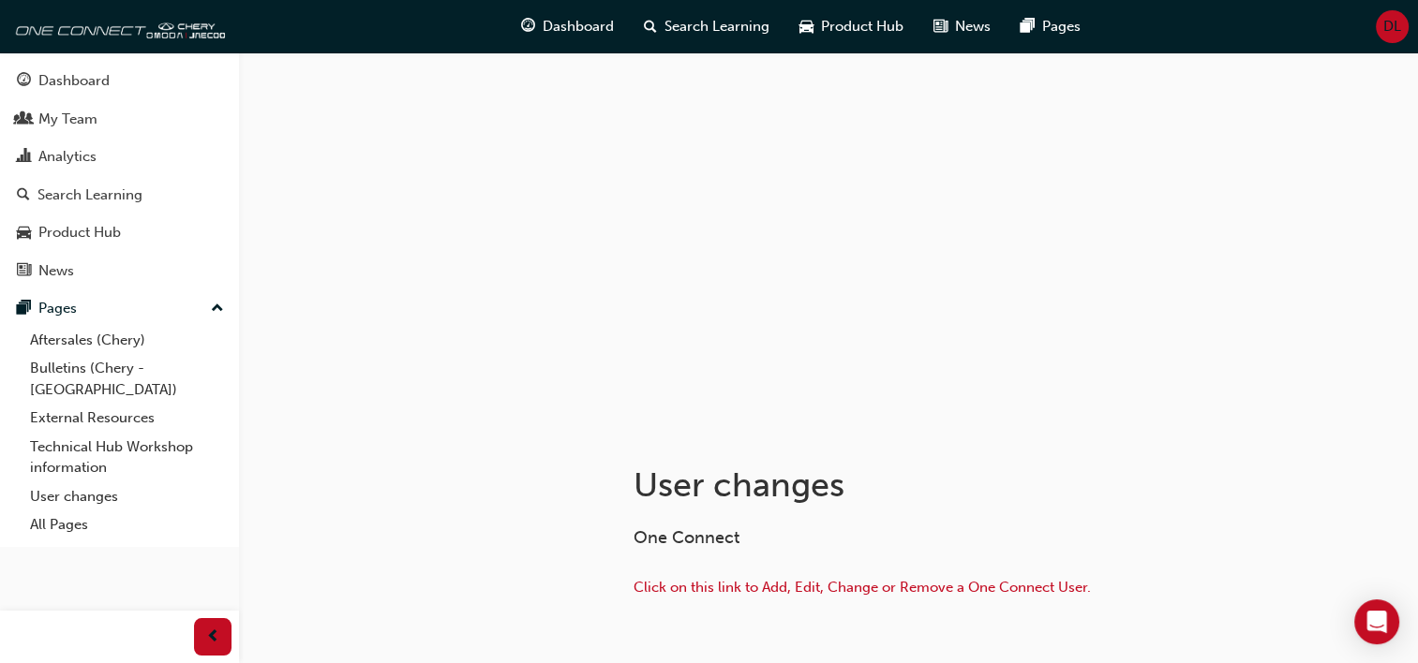
scroll to position [120, 0]
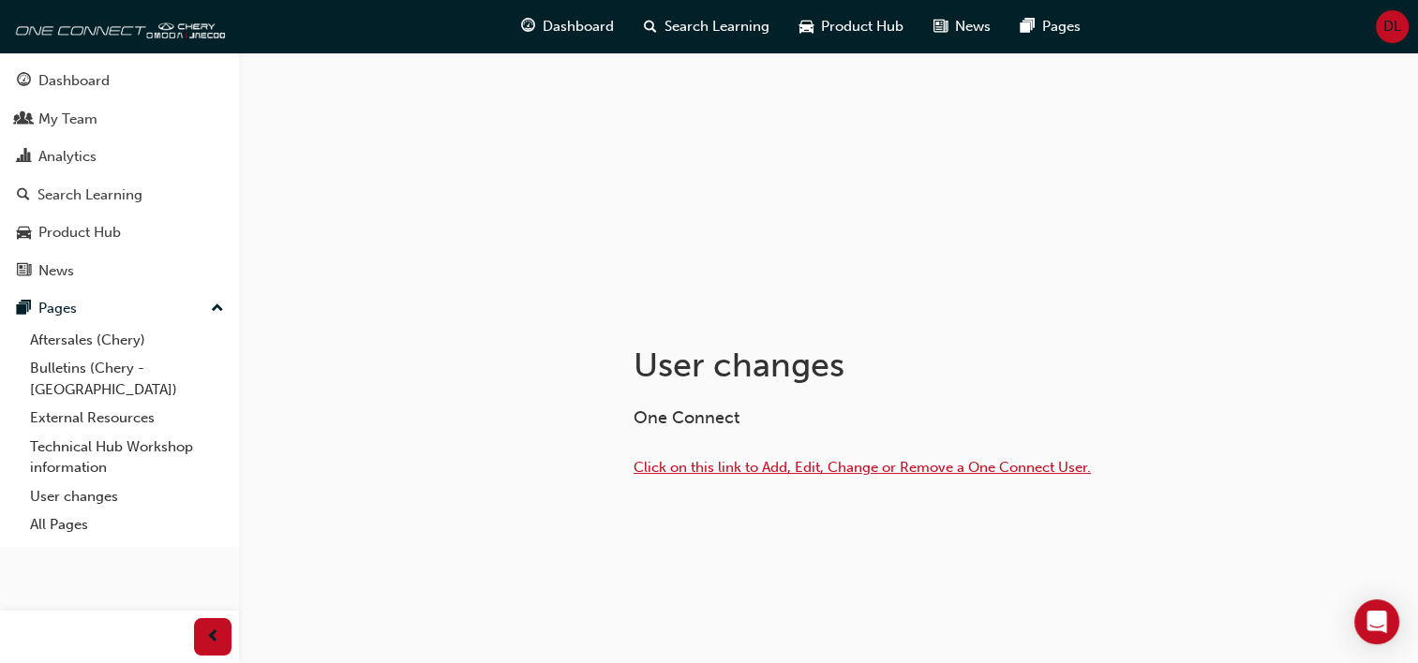
click at [692, 468] on span "Click on this link to Add, Edit, Change or Remove a One Connect User." at bounding box center [861, 467] width 457 height 17
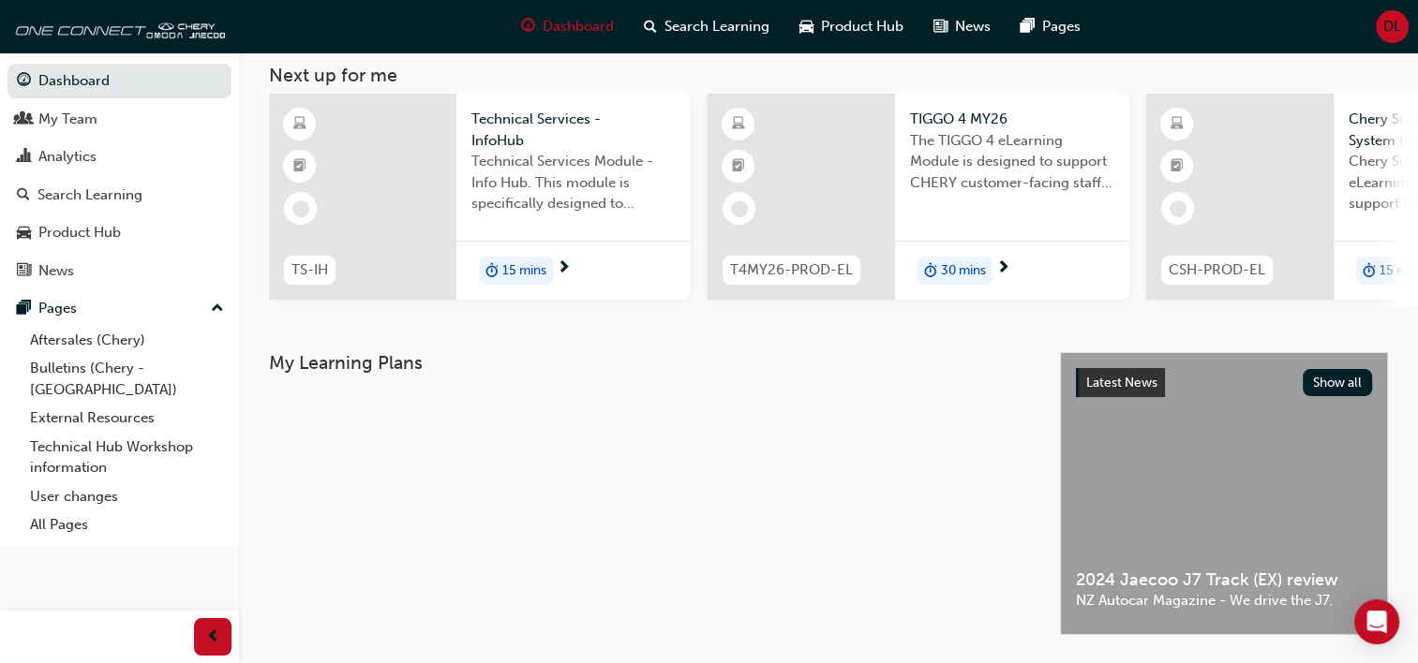
scroll to position [105, 0]
click at [85, 343] on link "Aftersales (Chery)" at bounding box center [126, 340] width 209 height 29
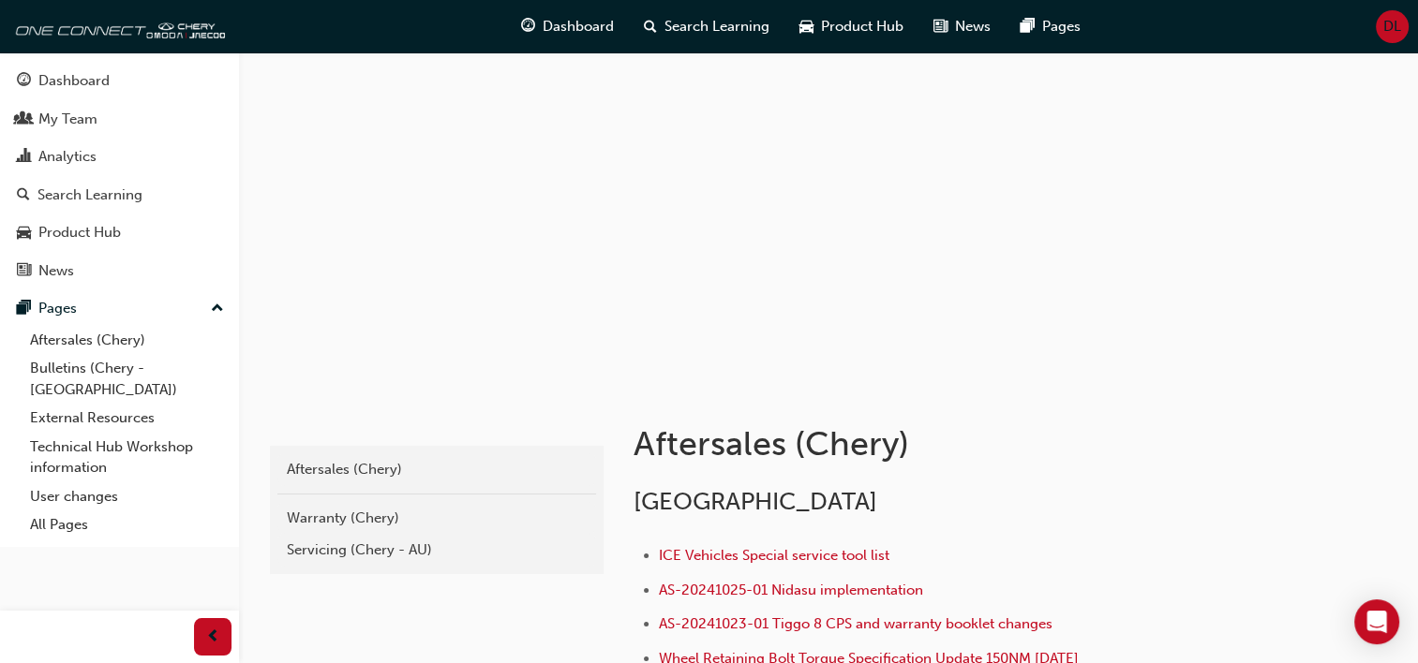
scroll to position [41, 0]
click at [324, 521] on div "Warranty (Chery)" at bounding box center [437, 519] width 300 height 22
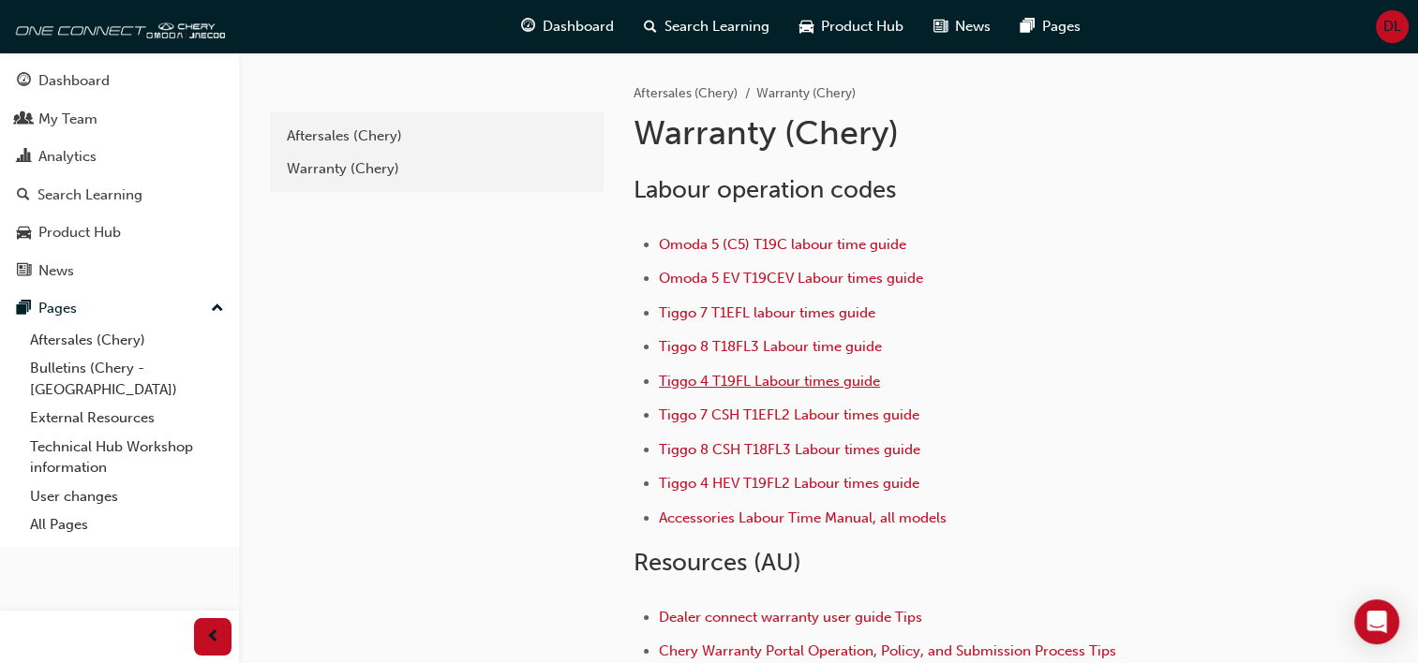
click at [693, 377] on span "Tiggo 4 T19FL Labour times guide" at bounding box center [769, 381] width 221 height 17
click at [323, 127] on div "Aftersales (Chery)" at bounding box center [437, 137] width 300 height 22
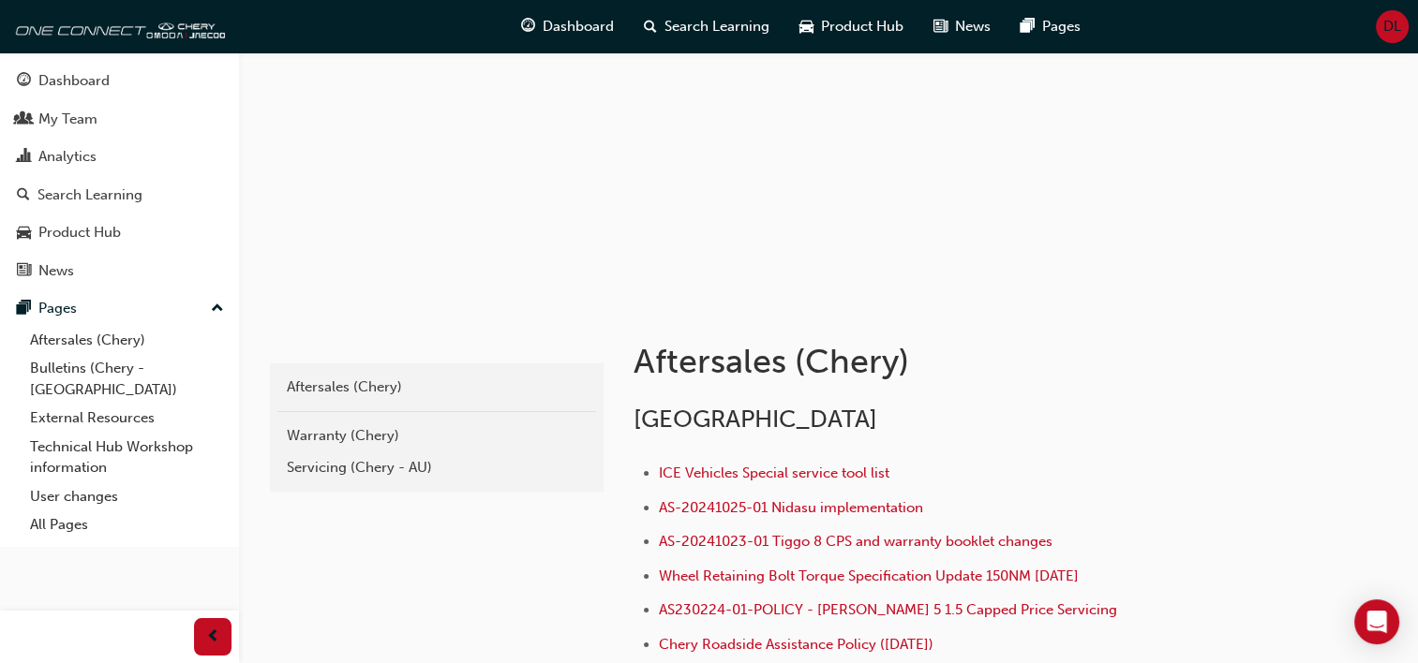
scroll to position [127, 0]
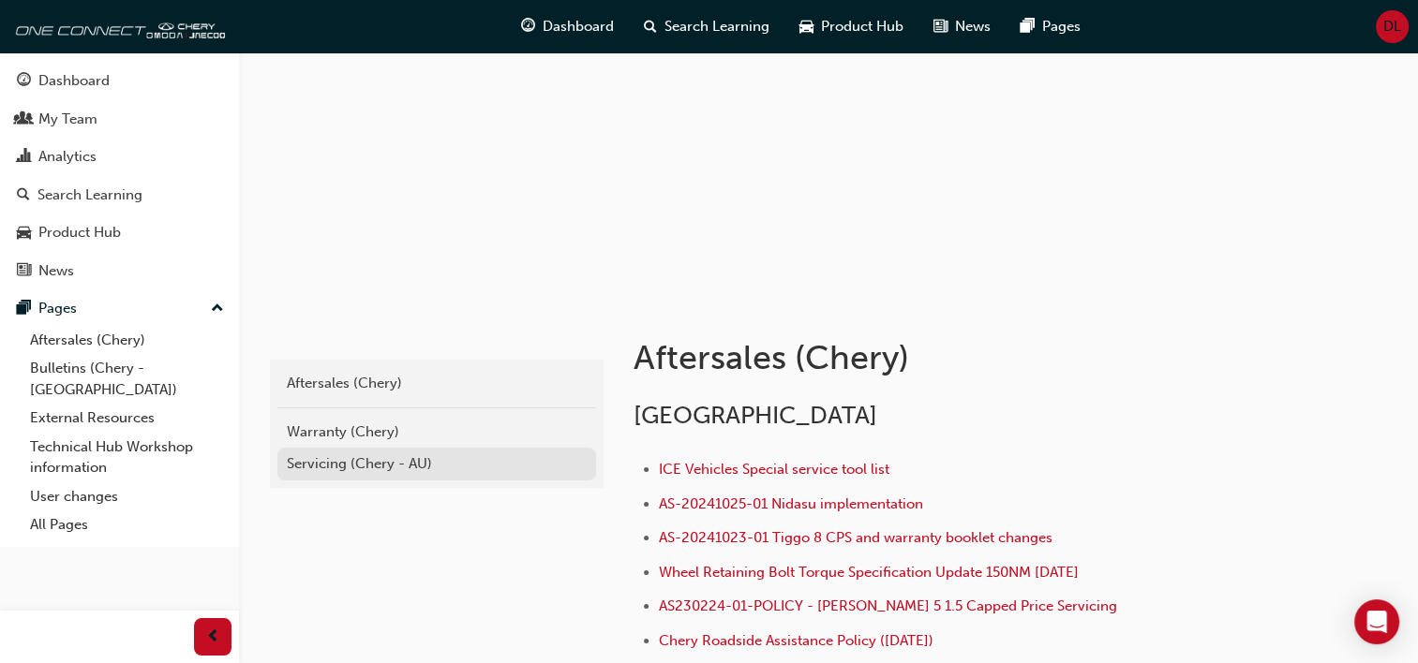
click at [349, 464] on div "Servicing (Chery - AU)" at bounding box center [437, 464] width 300 height 22
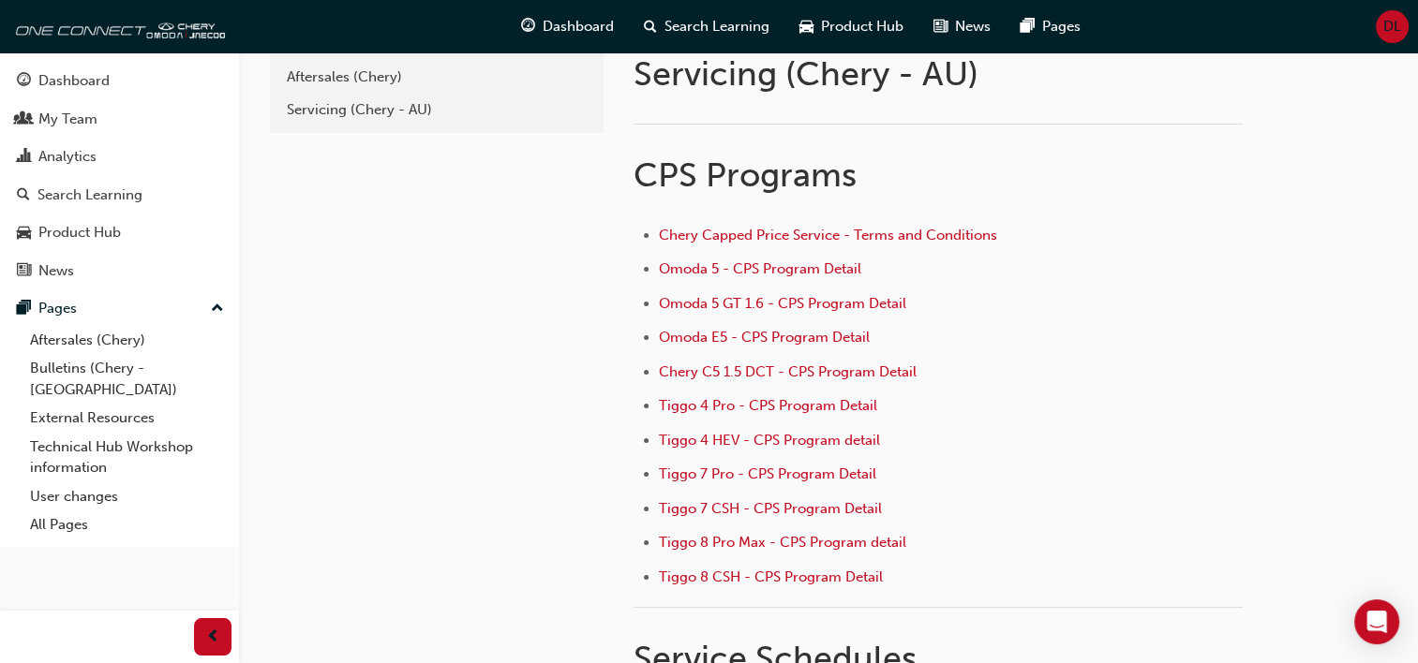
scroll to position [56, 0]
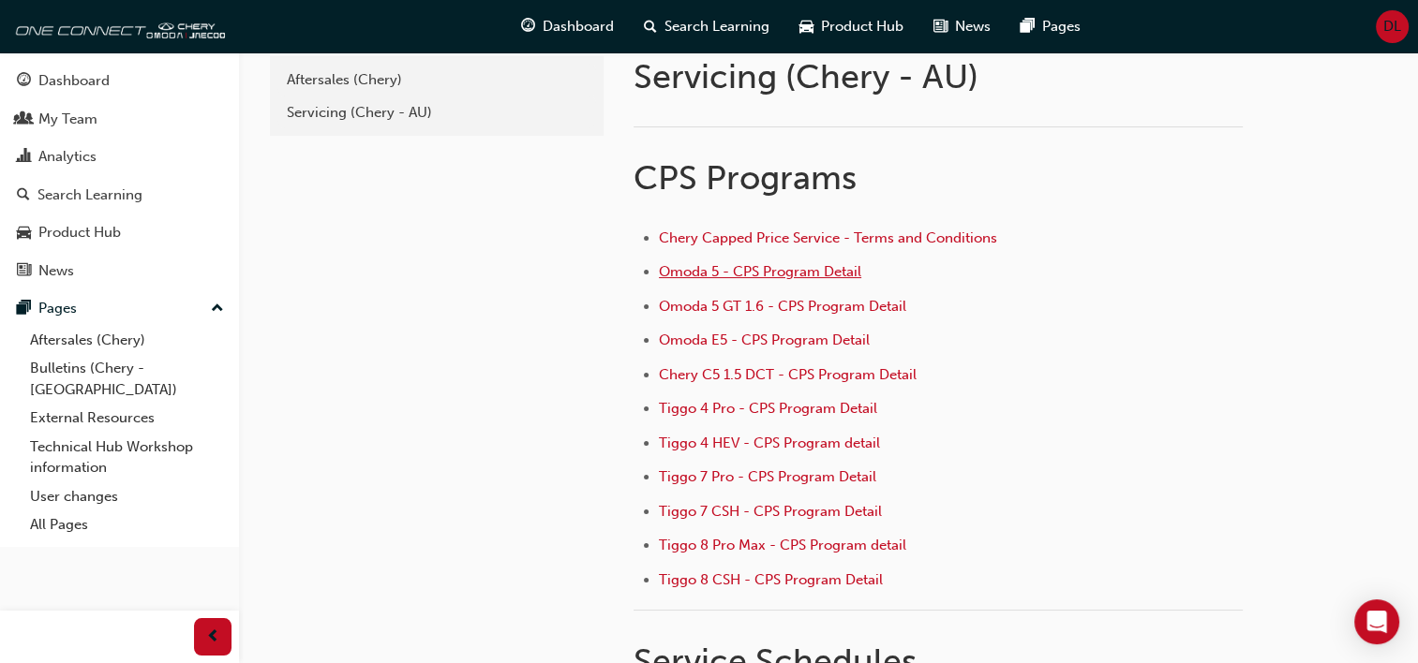
click at [690, 263] on span "Omoda 5 - CPS Program Detail" at bounding box center [760, 271] width 202 height 17
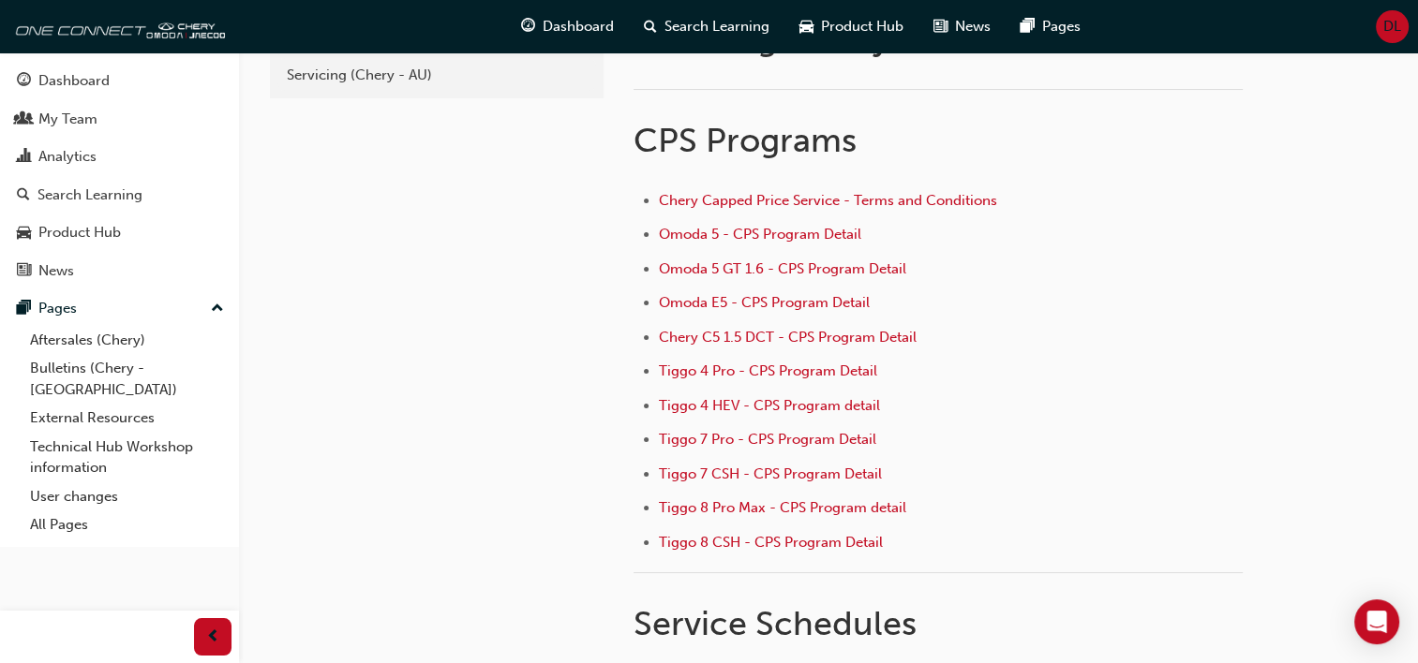
scroll to position [94, 0]
click at [725, 397] on span "Tiggo 4 HEV - CPS Program detail" at bounding box center [769, 405] width 221 height 17
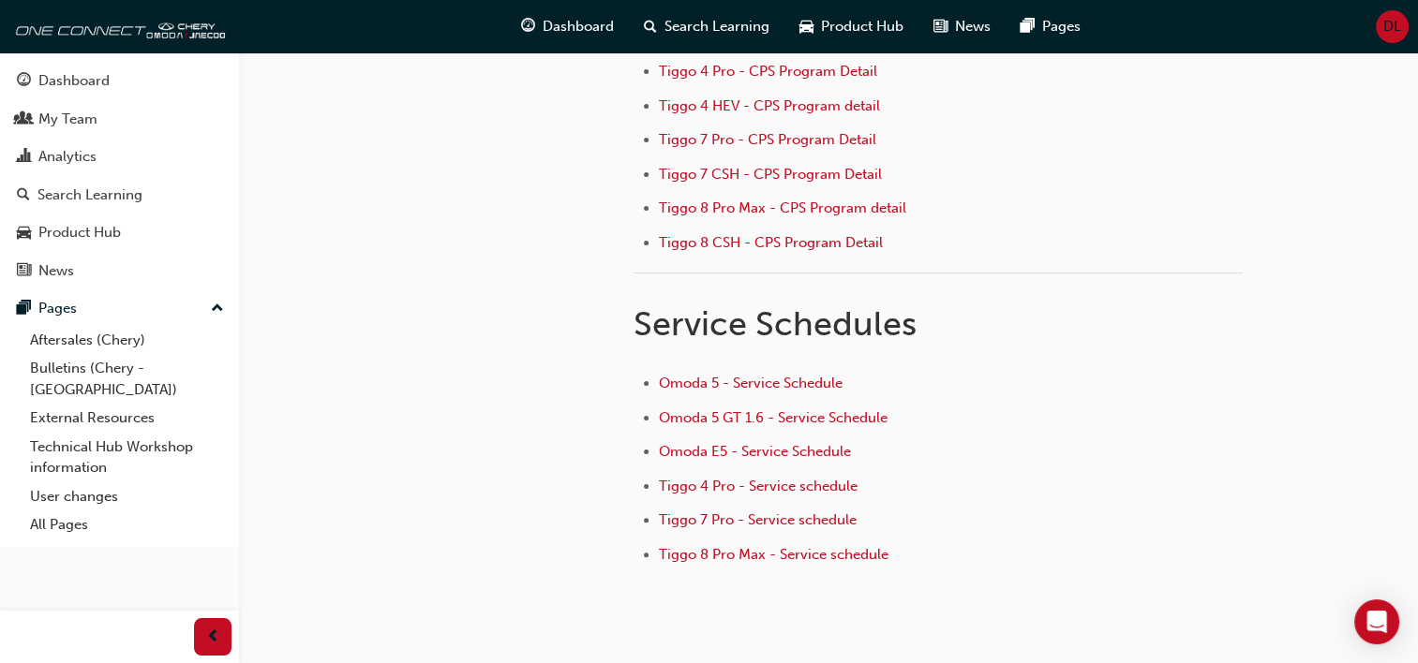
scroll to position [366, 0]
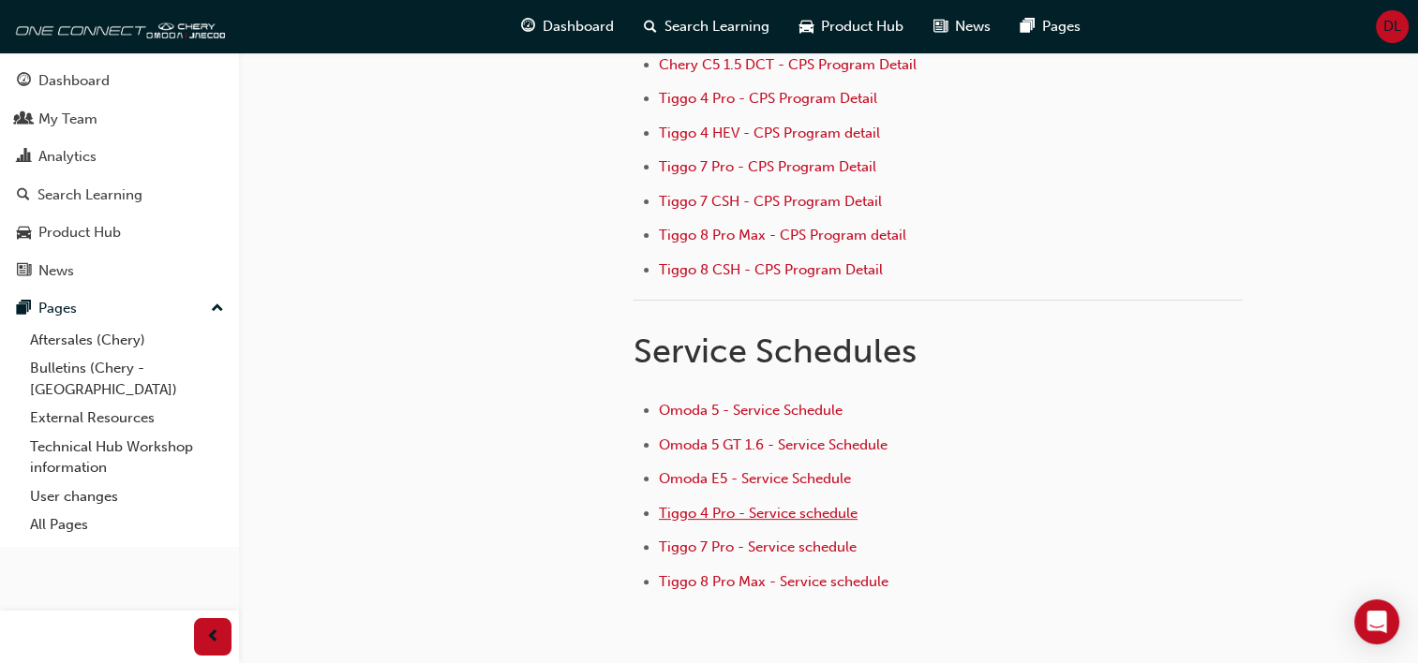
click at [712, 510] on span "Tiggo 4 Pro - Service schedule" at bounding box center [758, 513] width 199 height 17
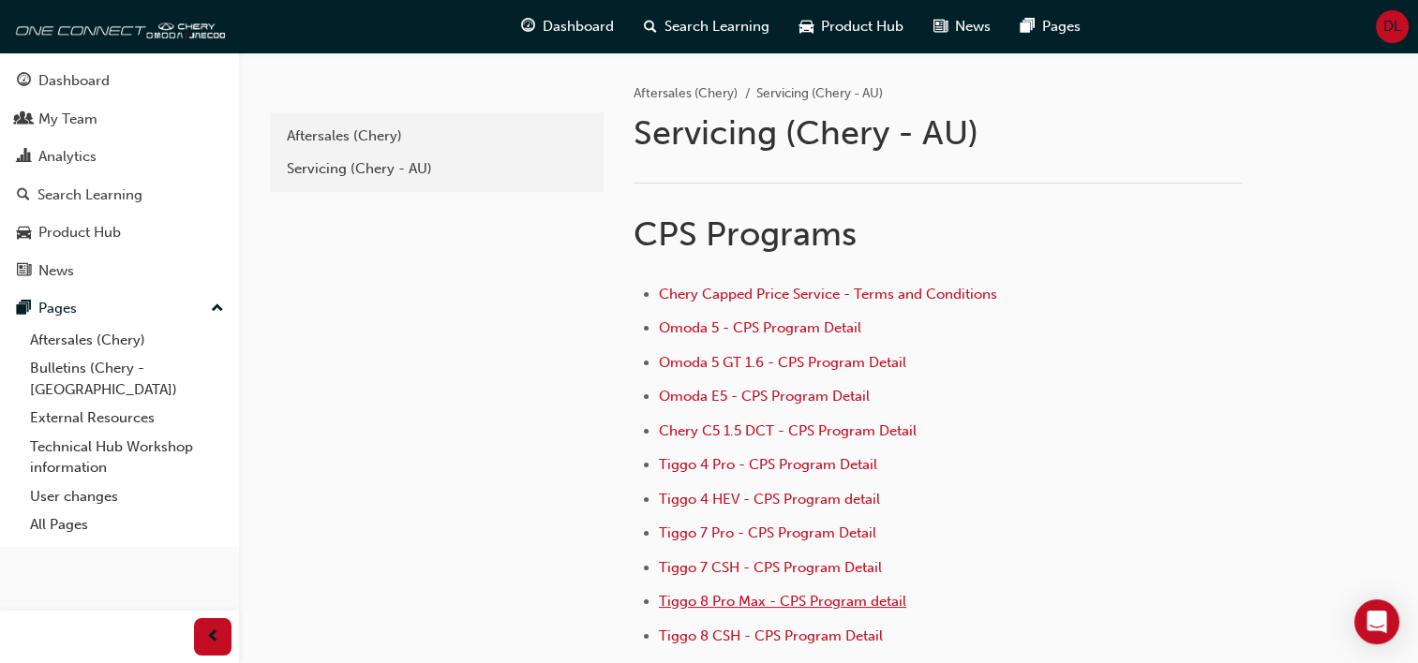
click at [732, 603] on span "Tiggo 8 Pro Max - CPS Program detail" at bounding box center [782, 601] width 247 height 17
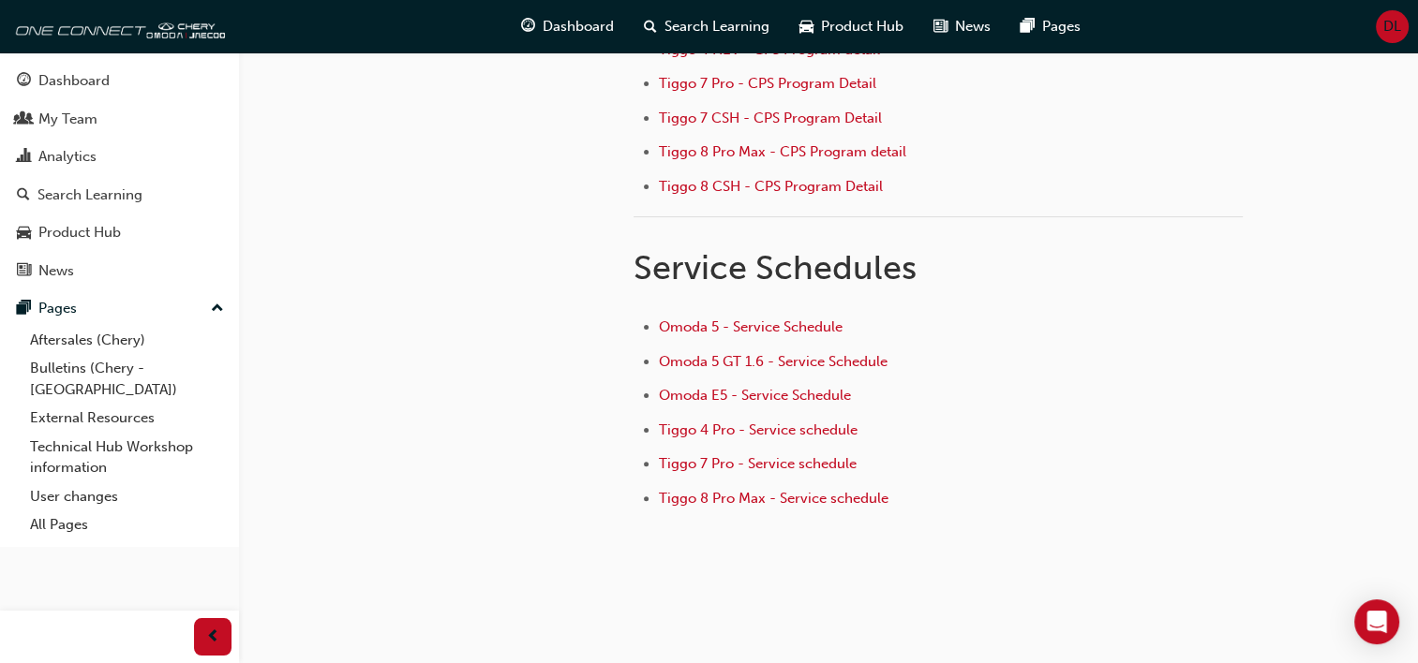
scroll to position [476, 0]
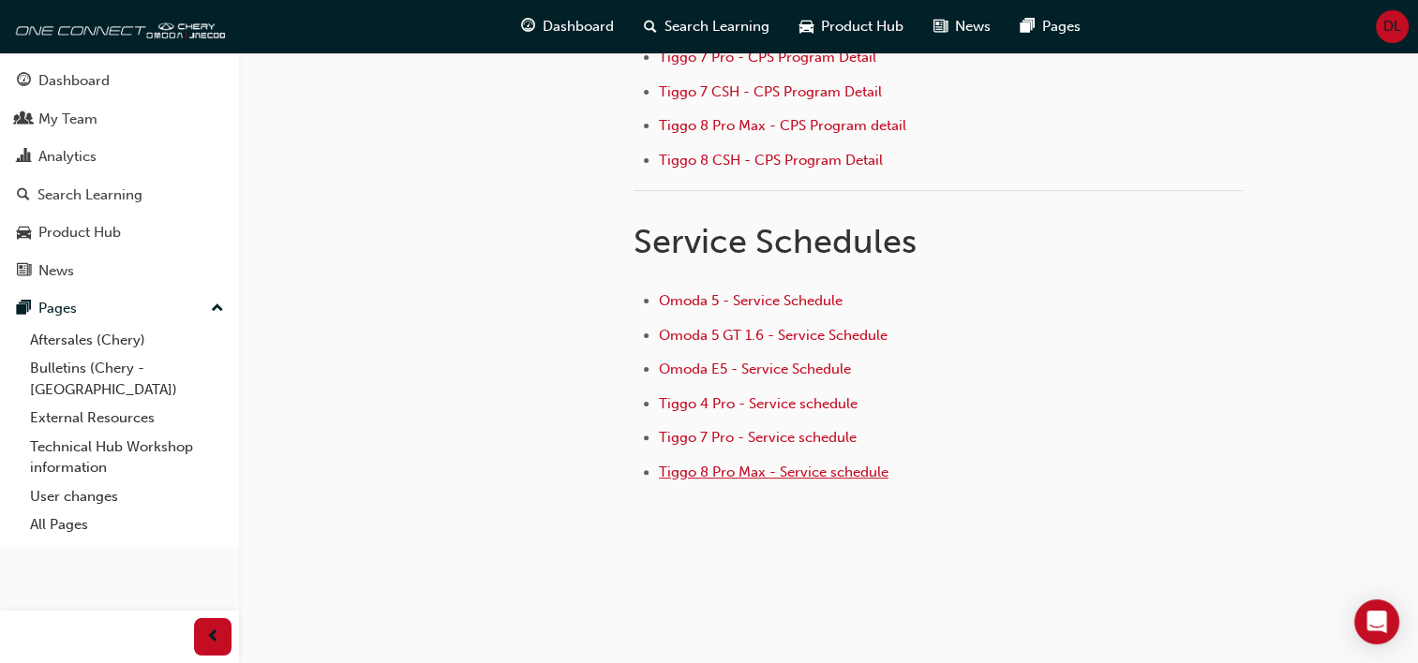
click at [698, 464] on span "Tiggo 8 Pro Max - Service schedule" at bounding box center [774, 472] width 230 height 17
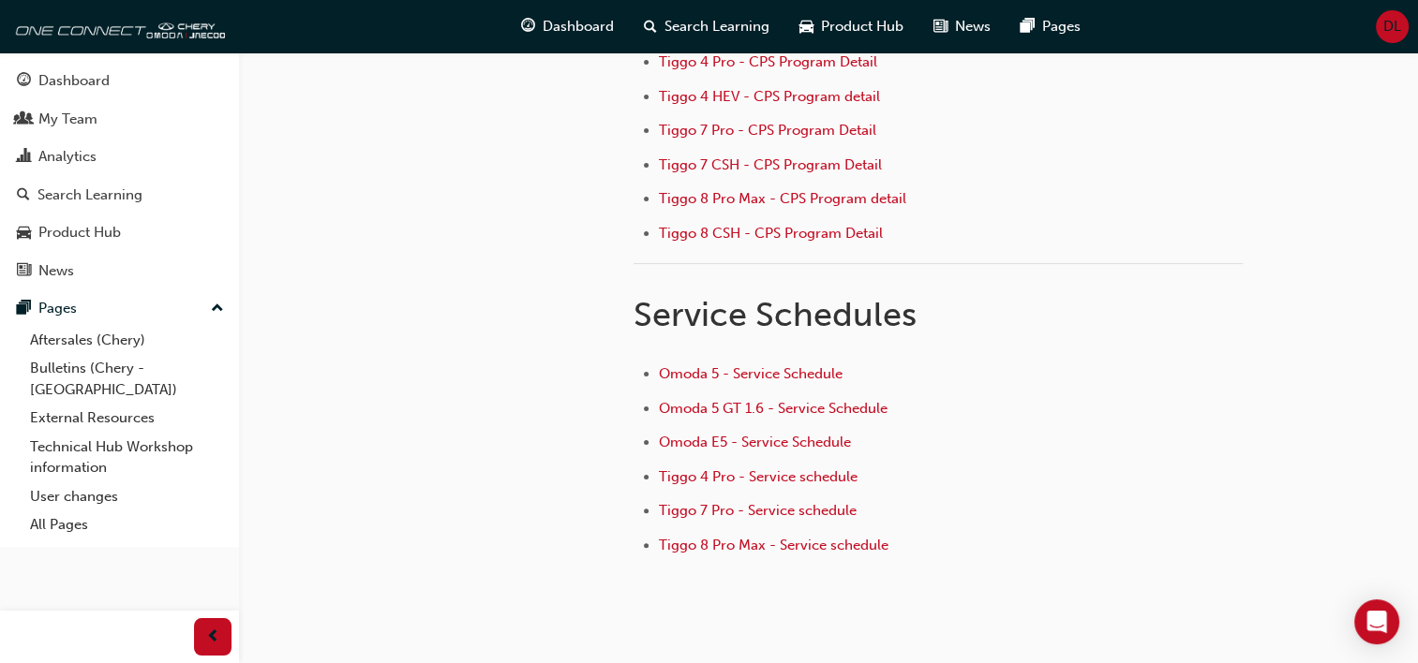
scroll to position [476, 0]
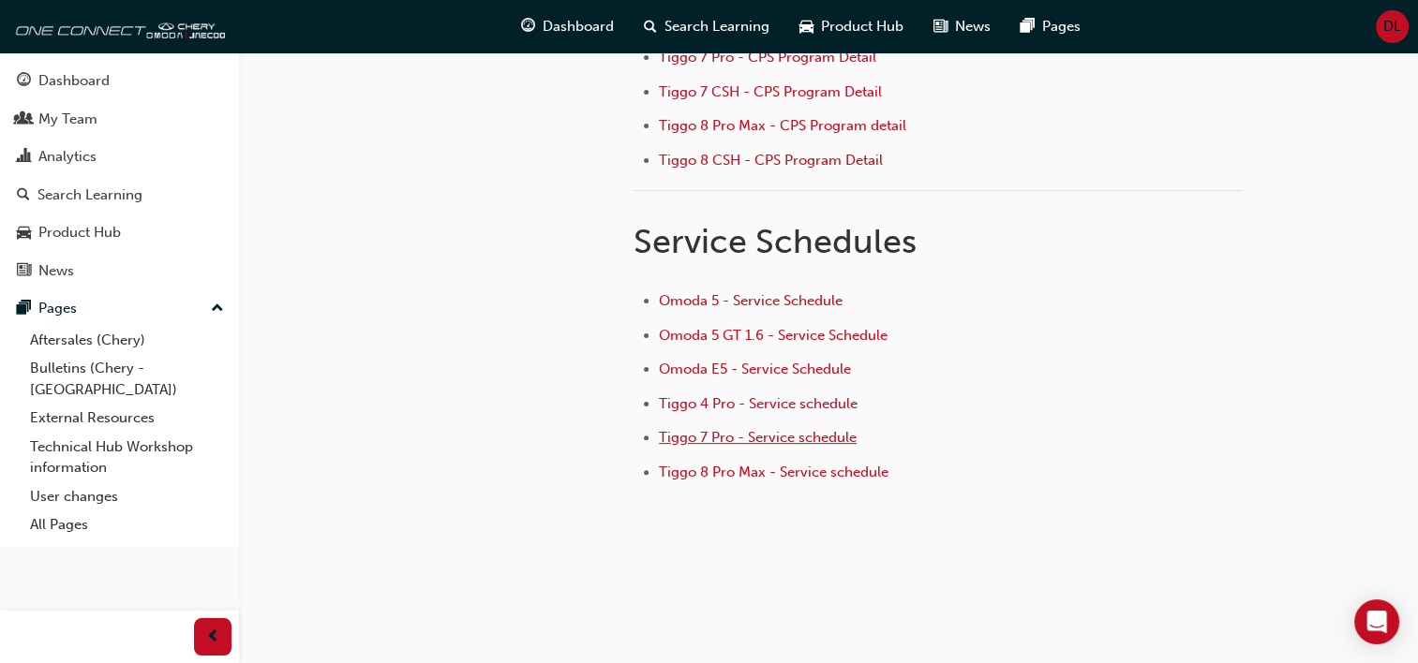
click at [736, 429] on span "Tiggo 7 Pro - Service schedule" at bounding box center [758, 437] width 198 height 17
click at [748, 476] on li "Tiggo 8 Pro Max - Service schedule" at bounding box center [951, 474] width 584 height 27
click at [735, 468] on span "Tiggo 8 Pro Max - Service schedule" at bounding box center [774, 472] width 230 height 17
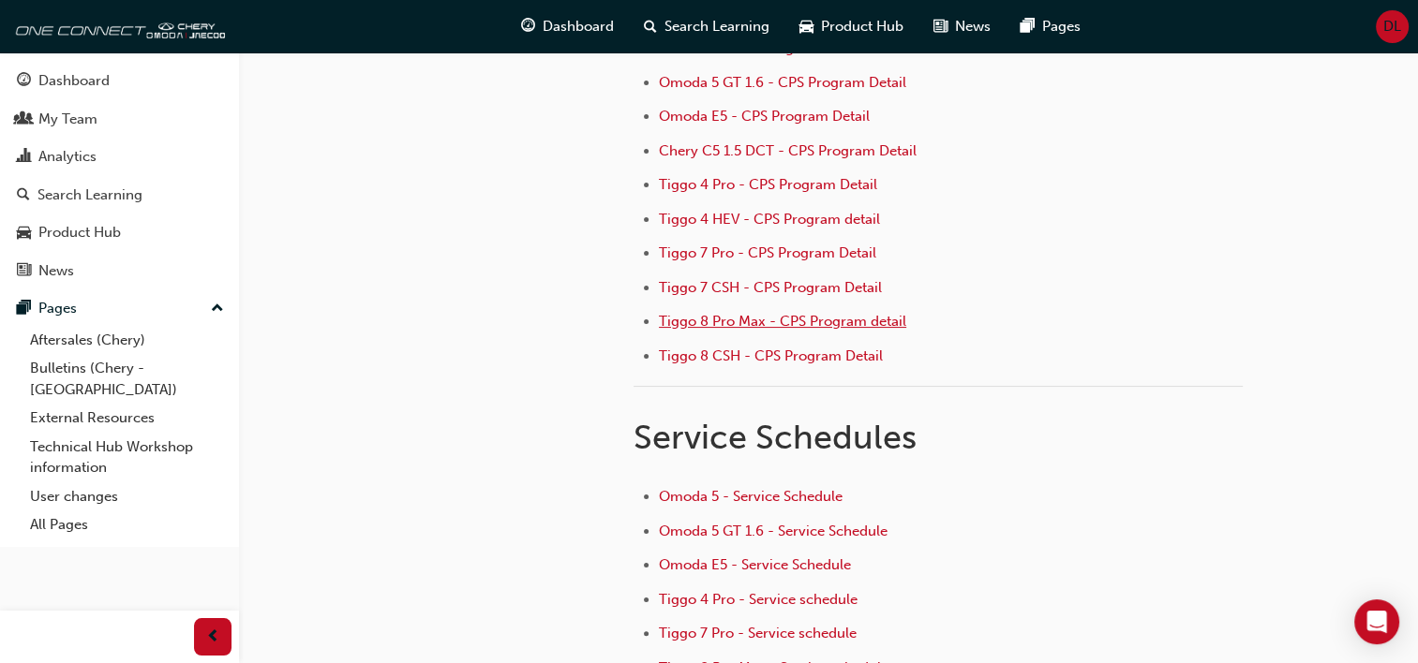
scroll to position [476, 0]
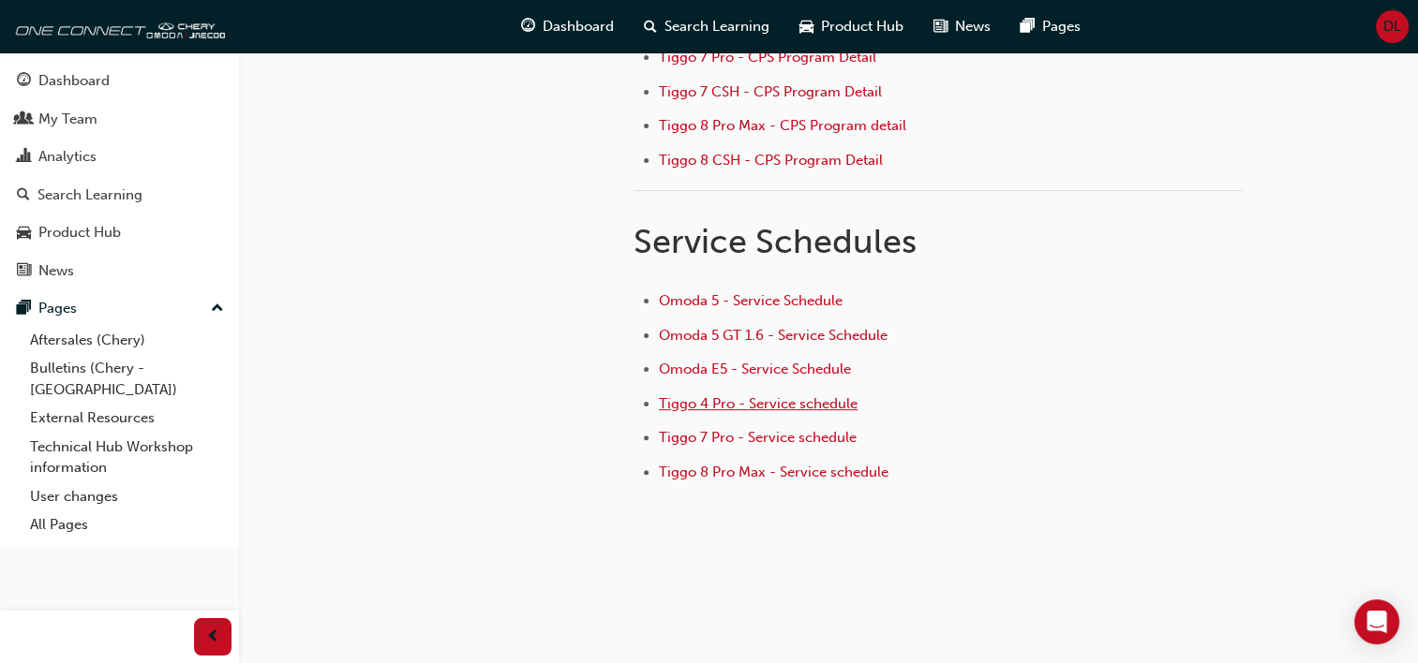
click at [706, 405] on span "Tiggo 4 Pro - Service schedule" at bounding box center [758, 403] width 199 height 17
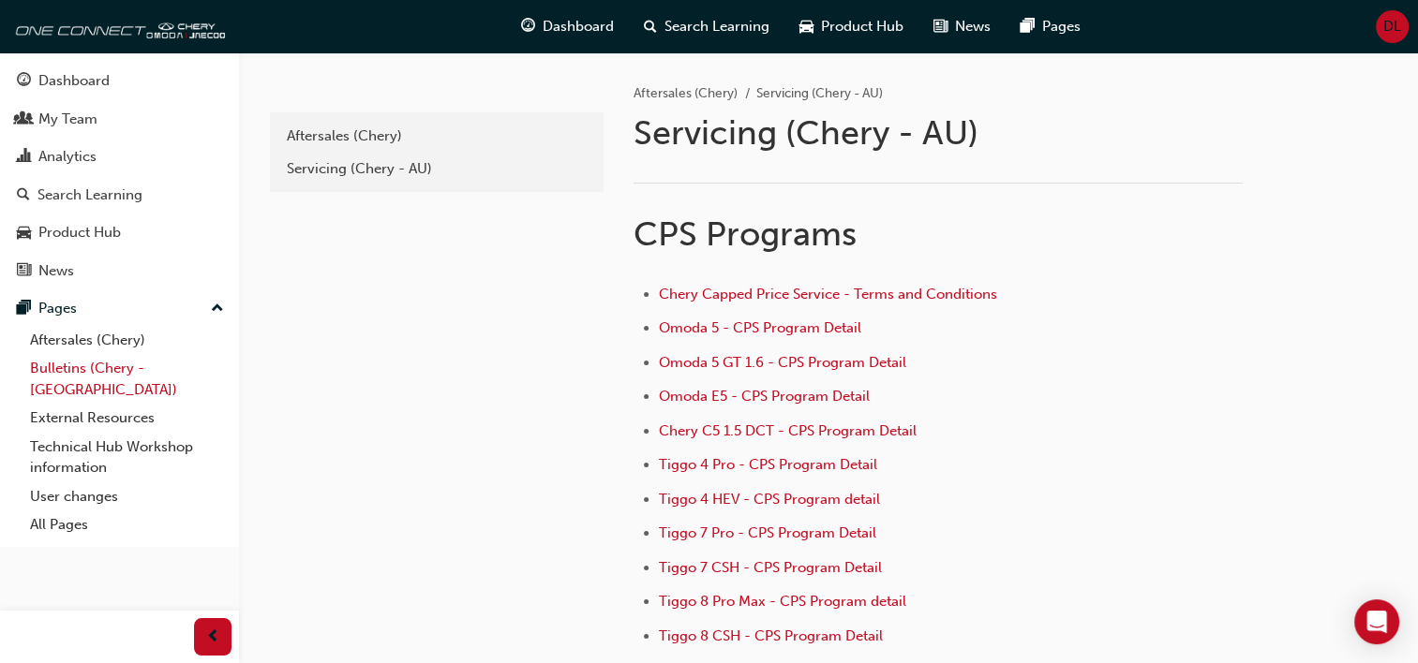
click at [50, 370] on link "Bulletins (Chery - [GEOGRAPHIC_DATA])" at bounding box center [126, 379] width 209 height 50
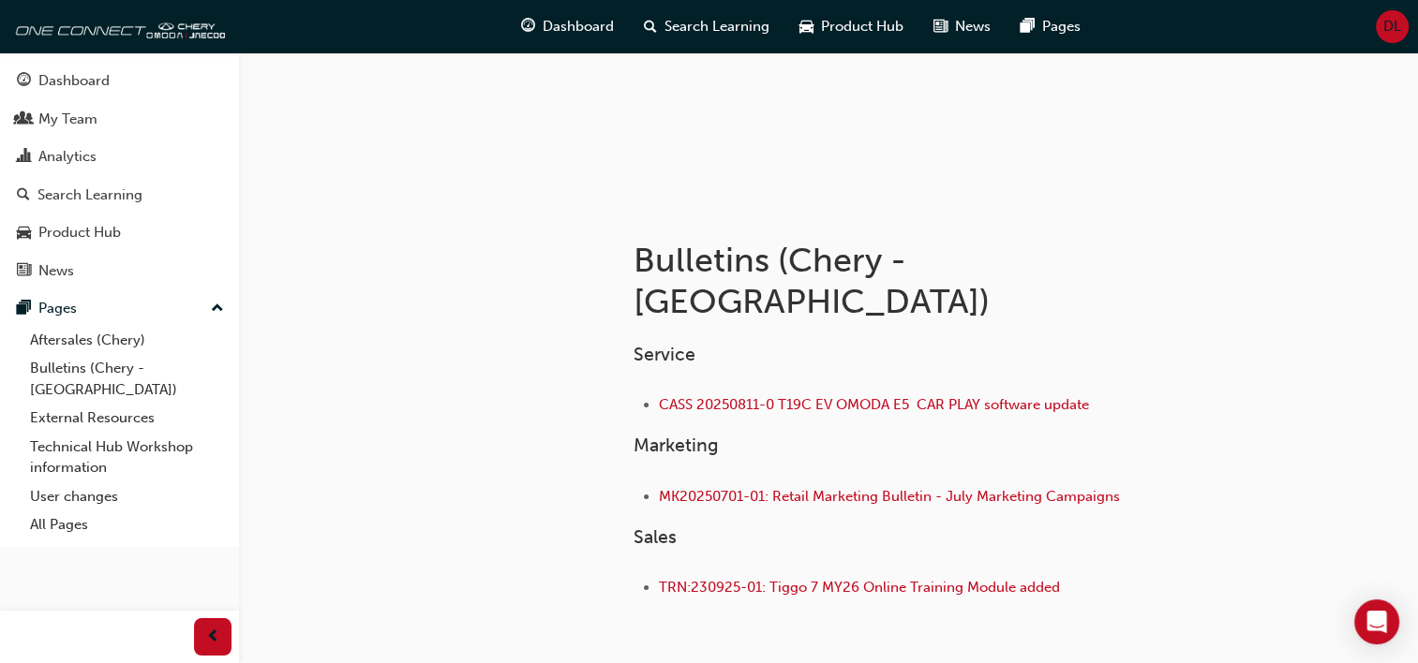
scroll to position [304, 0]
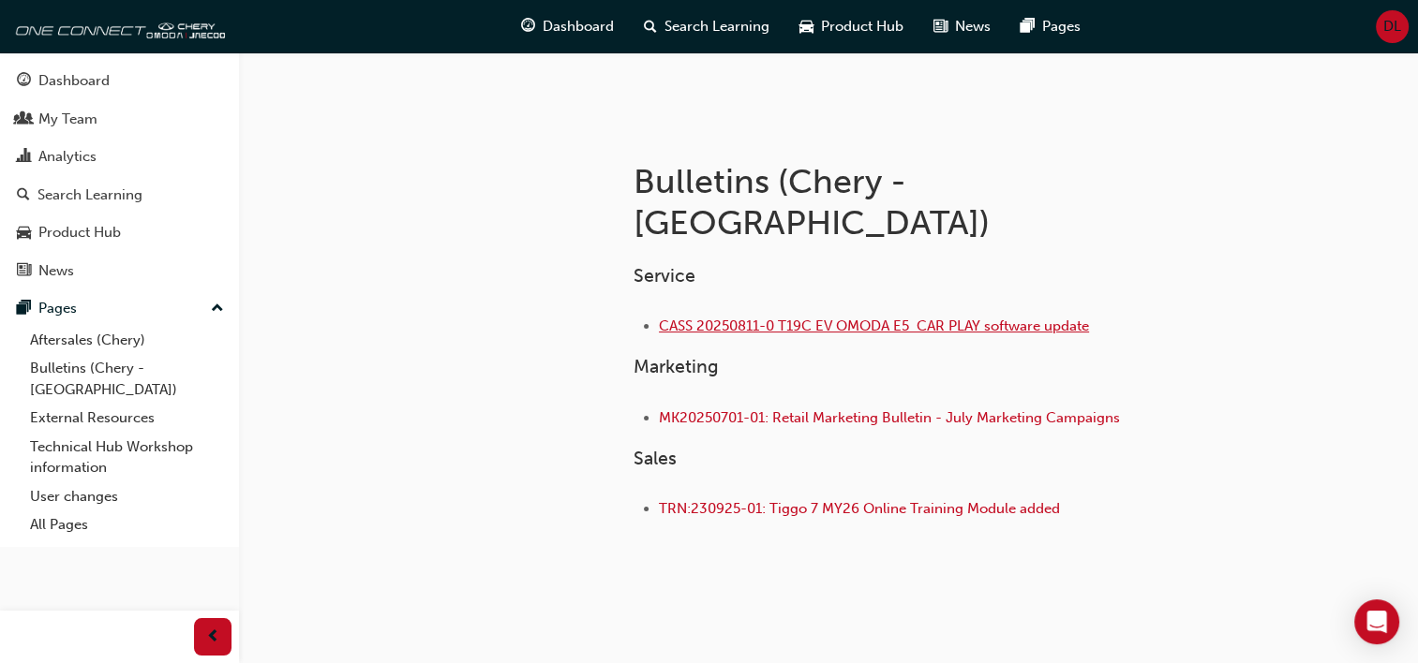
click at [776, 318] on span "CASS 20250811-0 T19C EV OMODA E5 CAR PLAY software update" at bounding box center [874, 326] width 430 height 17
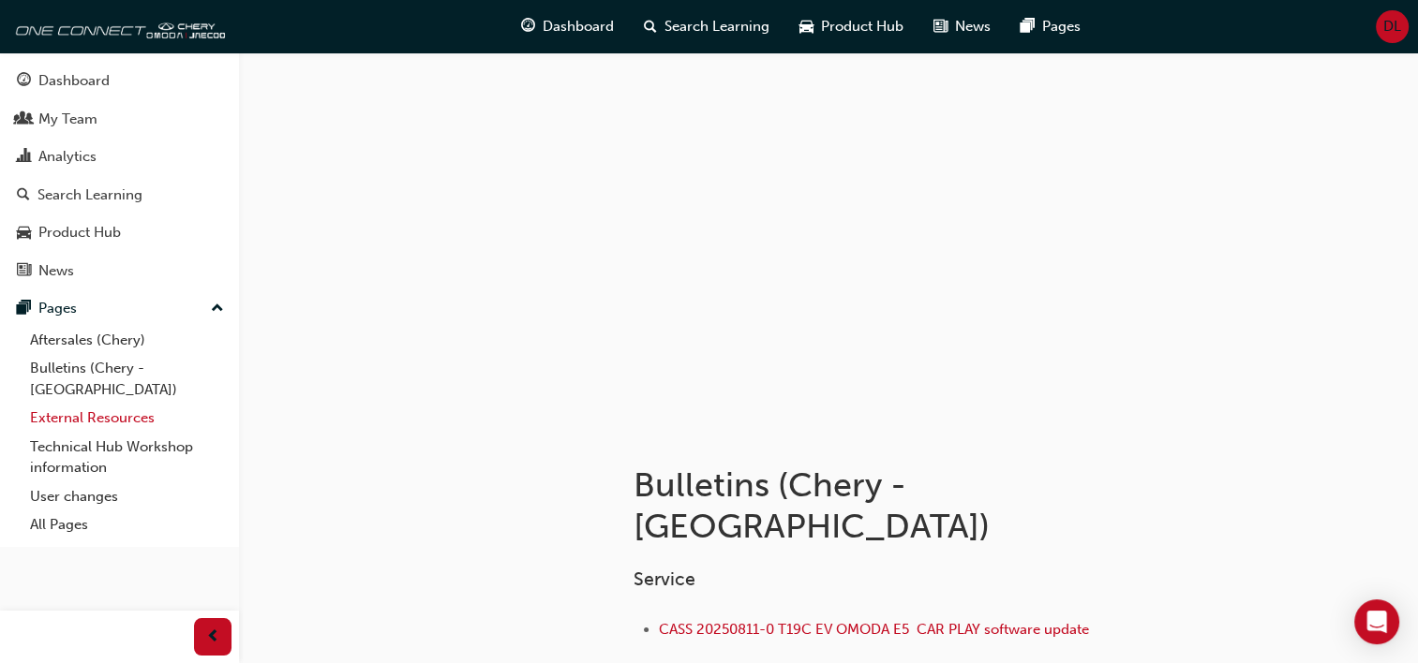
click at [100, 404] on link "External Resources" at bounding box center [126, 418] width 209 height 29
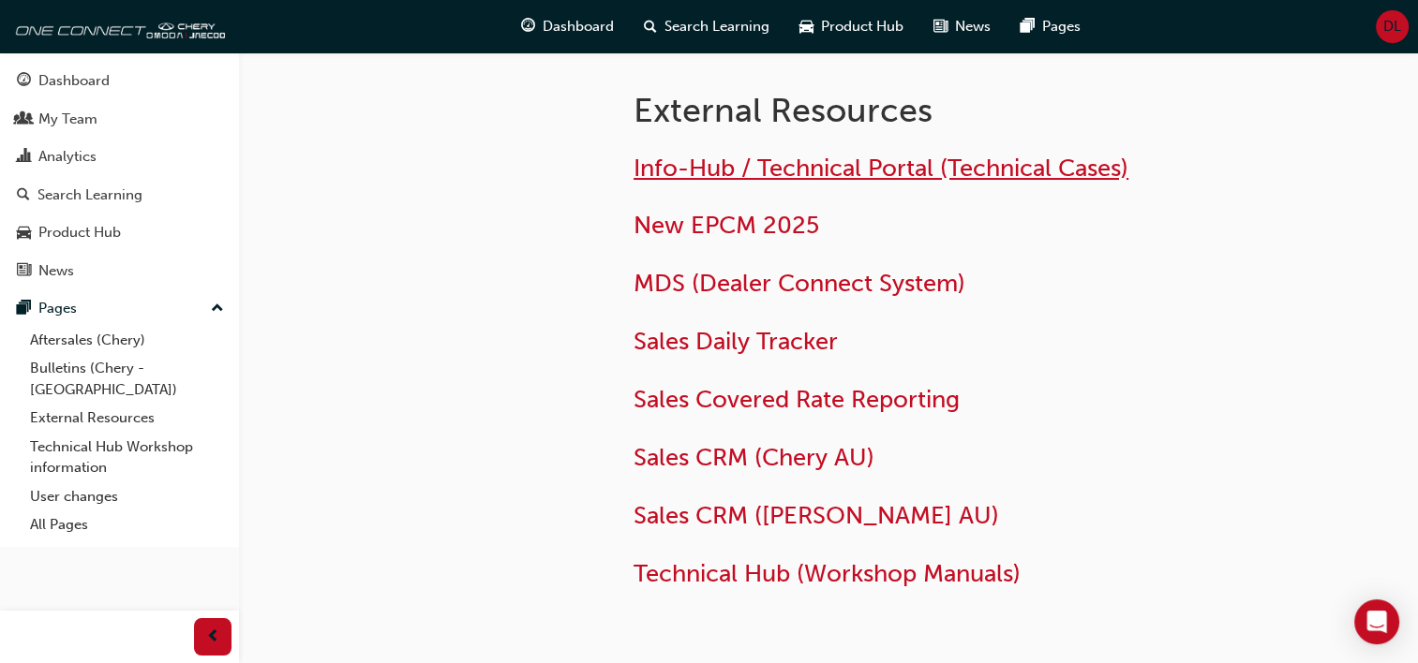
click at [693, 171] on span "Info-Hub / Technical Portal (Technical Cases)" at bounding box center [880, 168] width 495 height 29
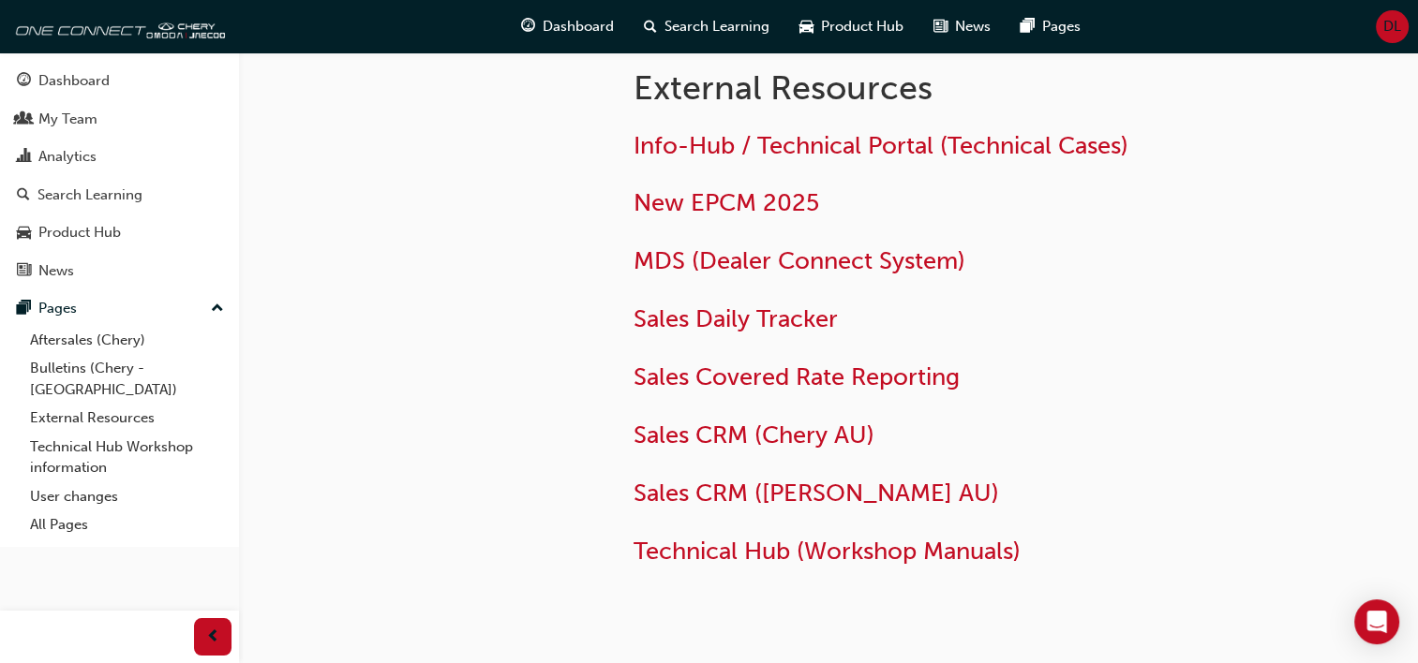
scroll to position [22, 0]
click at [774, 142] on span "Info-Hub / Technical Portal (Technical Cases)" at bounding box center [880, 145] width 495 height 29
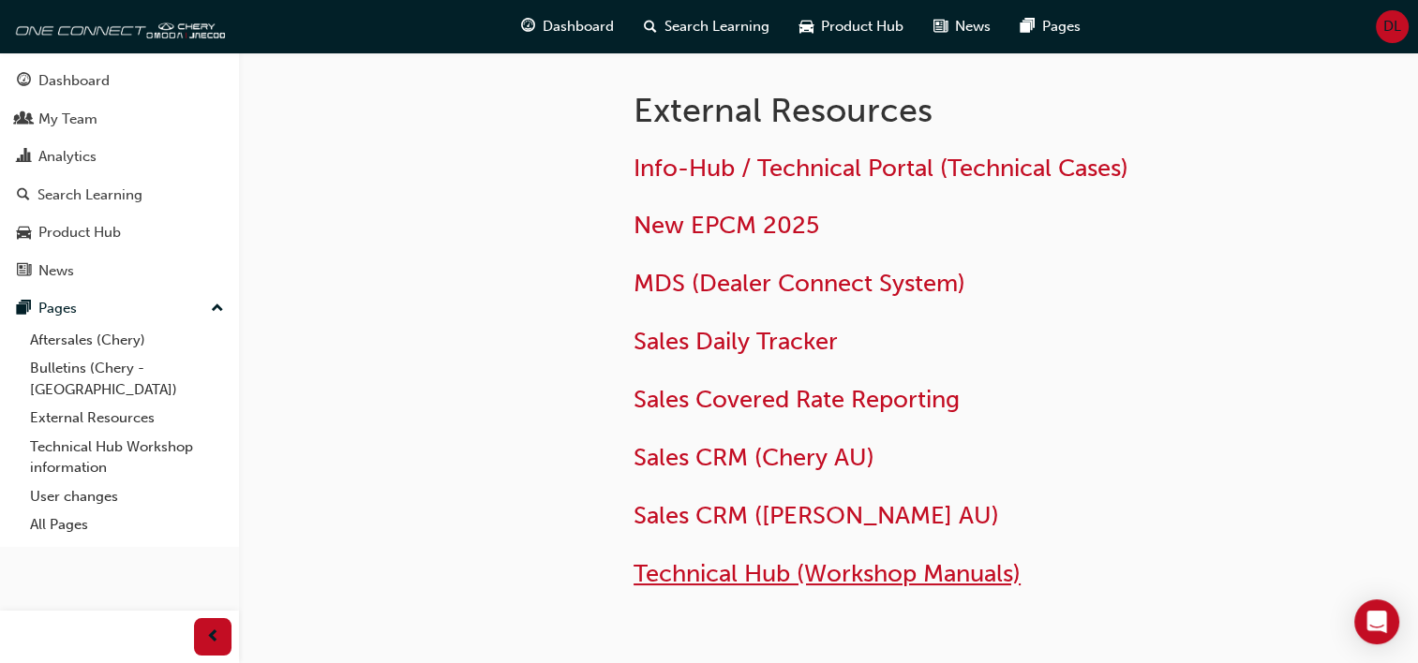
click at [663, 563] on span "Technical Hub (Workshop Manuals)" at bounding box center [826, 573] width 387 height 29
click at [737, 571] on span "Technical Hub (Workshop Manuals)" at bounding box center [826, 573] width 387 height 29
click at [687, 575] on span "Technical Hub (Workshop Manuals)" at bounding box center [826, 573] width 387 height 29
click at [654, 579] on span "Technical Hub (Workshop Manuals)" at bounding box center [826, 573] width 387 height 29
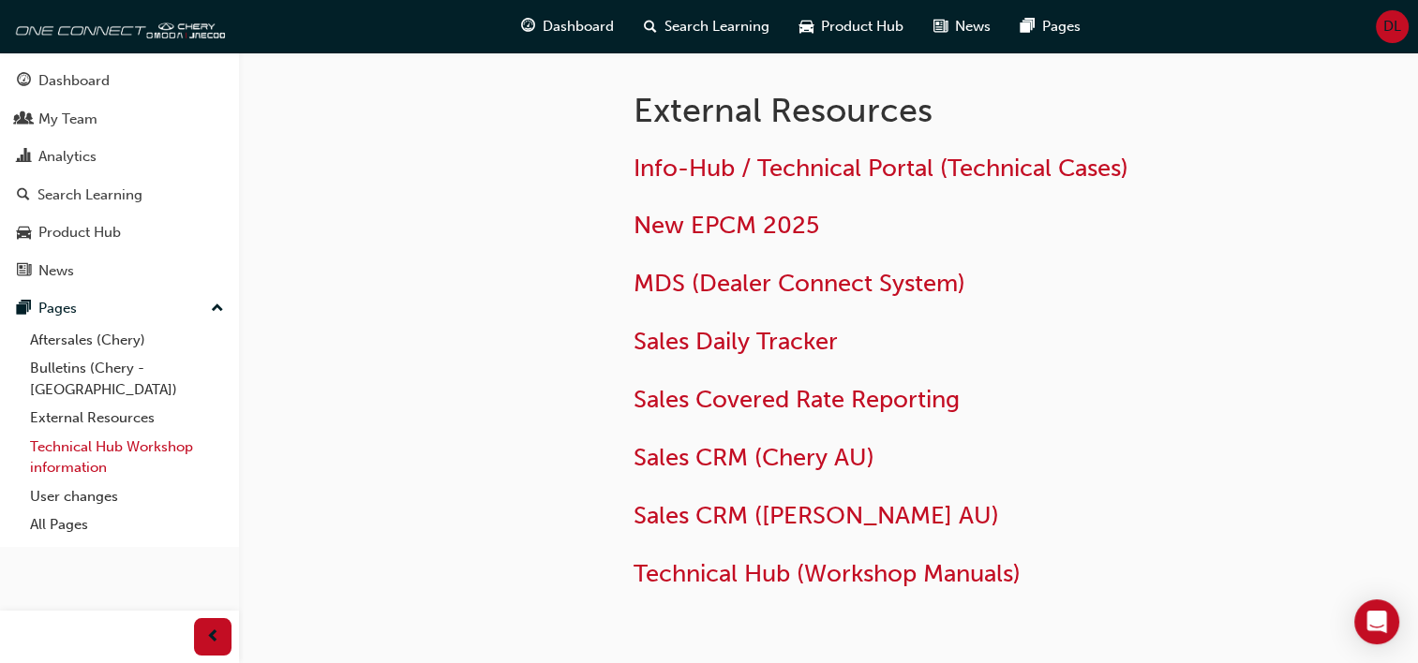
click at [65, 433] on link "Technical Hub Workshop information" at bounding box center [126, 458] width 209 height 50
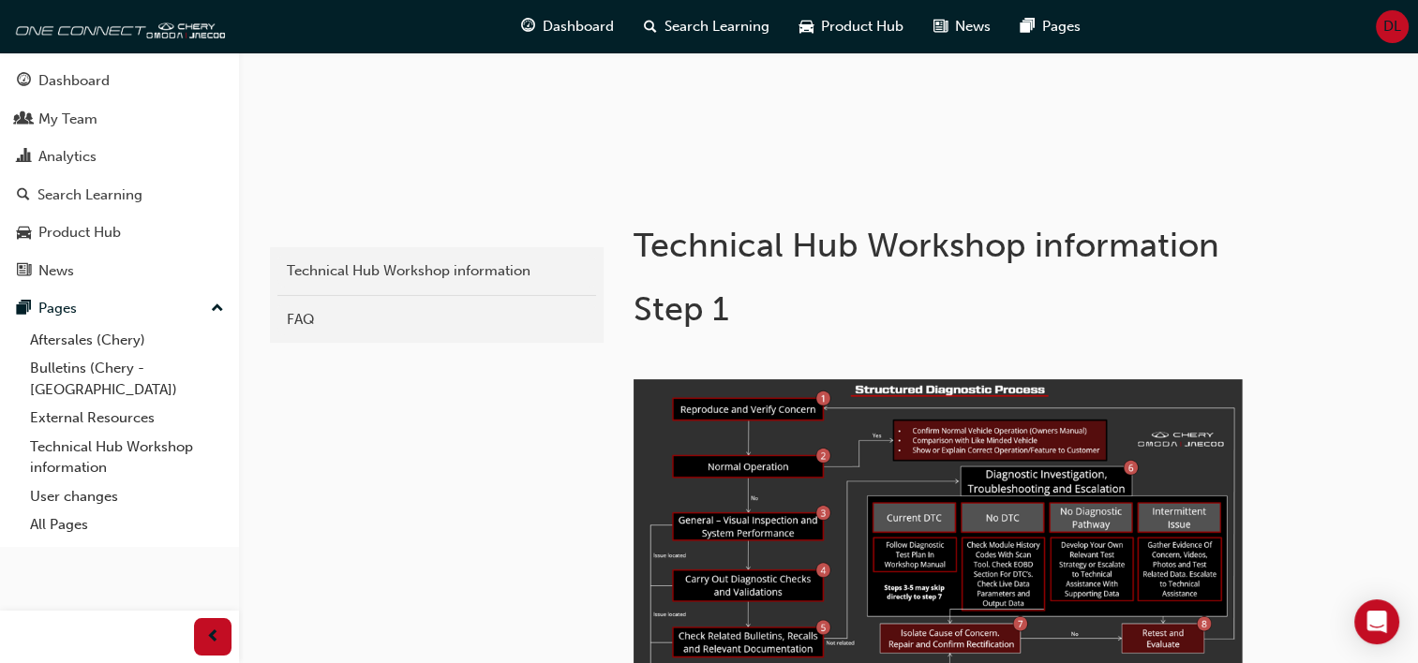
scroll to position [228, 0]
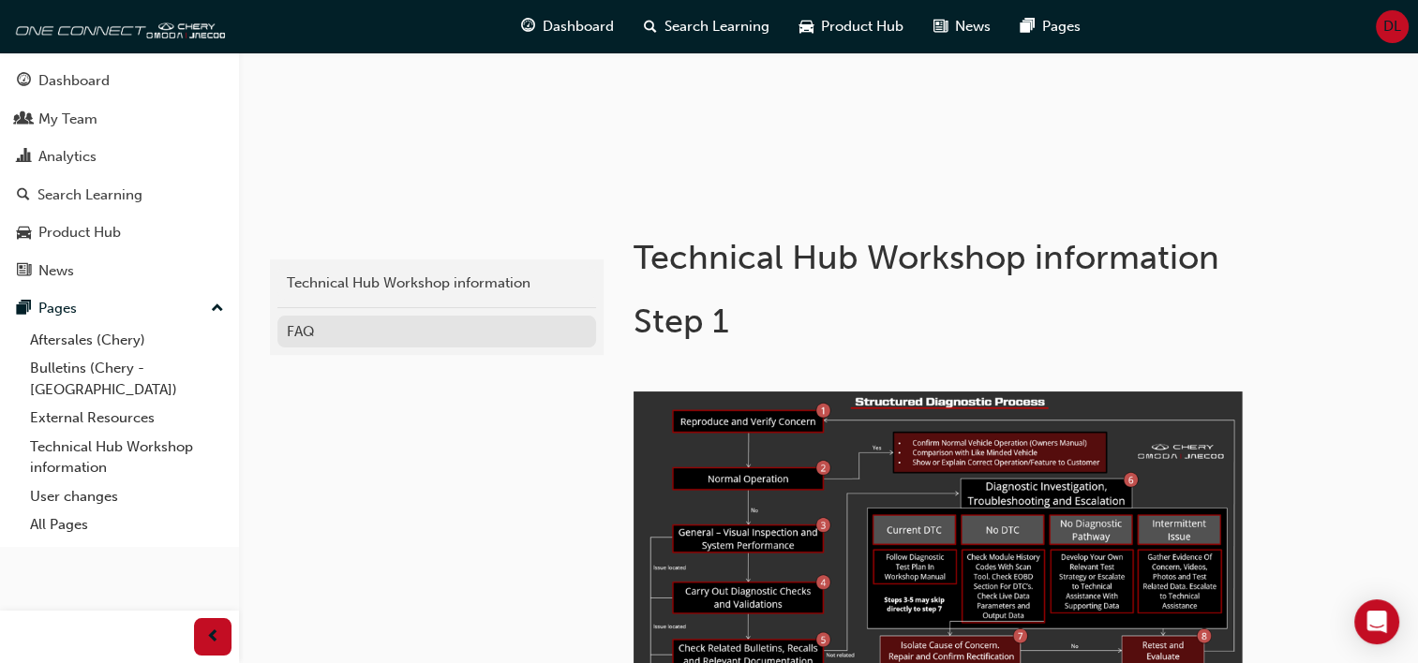
click at [323, 330] on div "FAQ" at bounding box center [437, 332] width 300 height 22
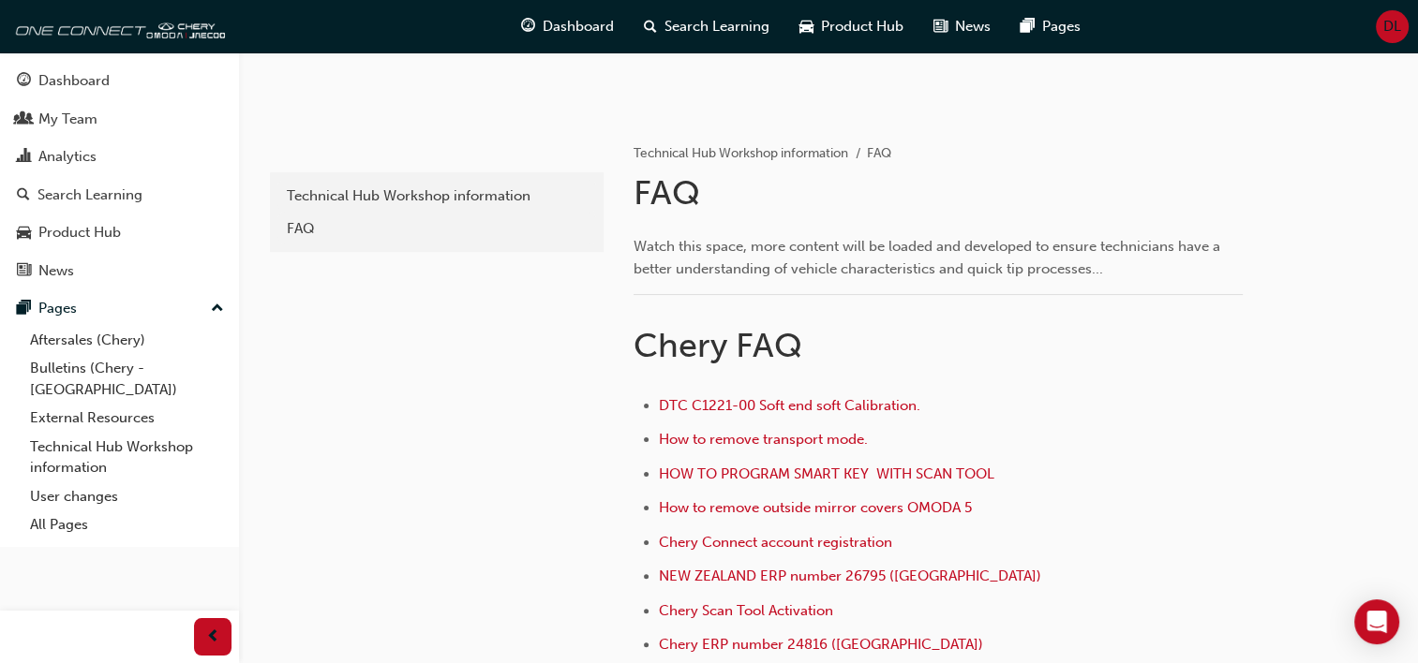
scroll to position [316, 0]
click at [63, 482] on link "User changes" at bounding box center [126, 496] width 209 height 29
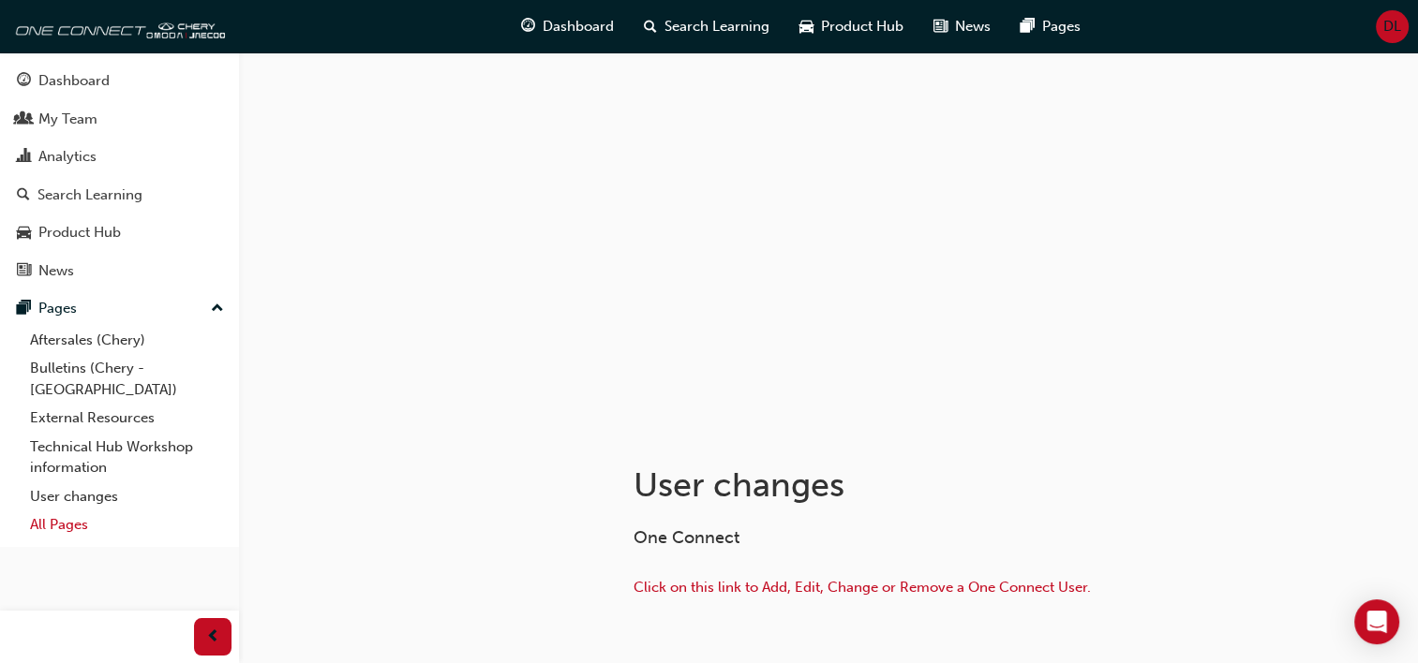
click at [105, 511] on link "All Pages" at bounding box center [126, 525] width 209 height 29
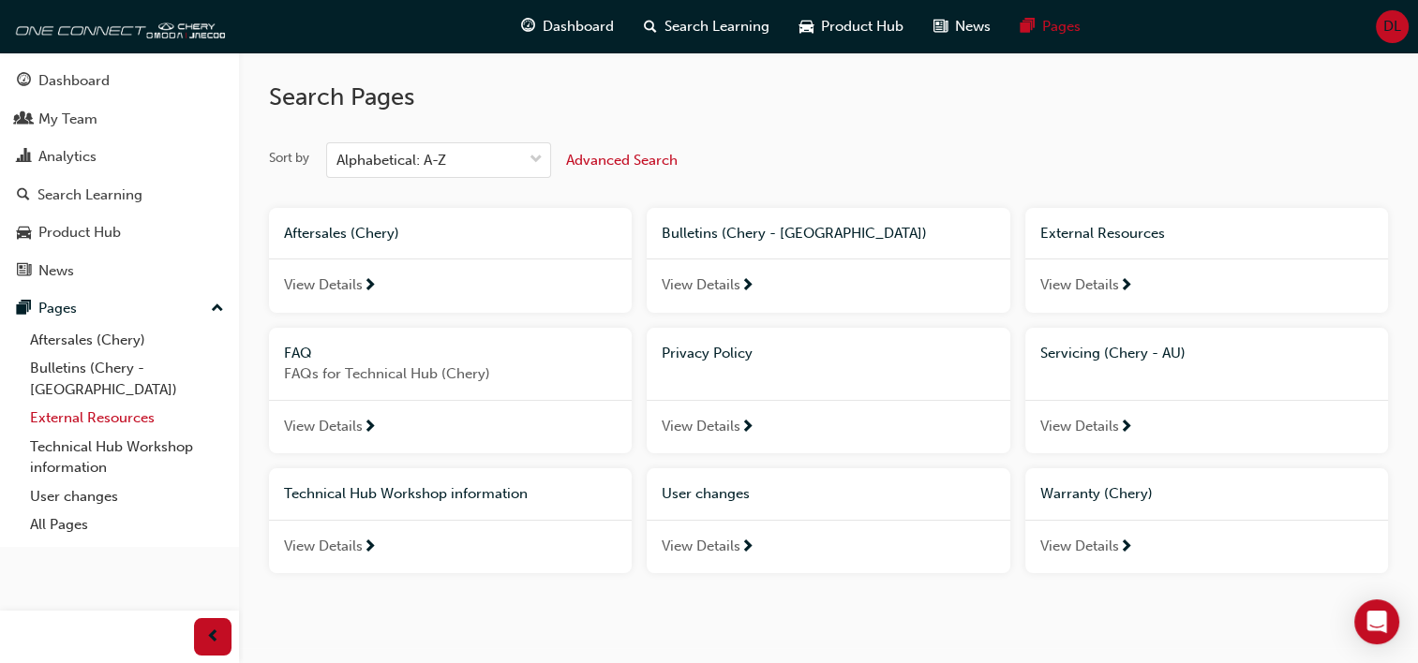
click at [77, 404] on link "External Resources" at bounding box center [126, 418] width 209 height 29
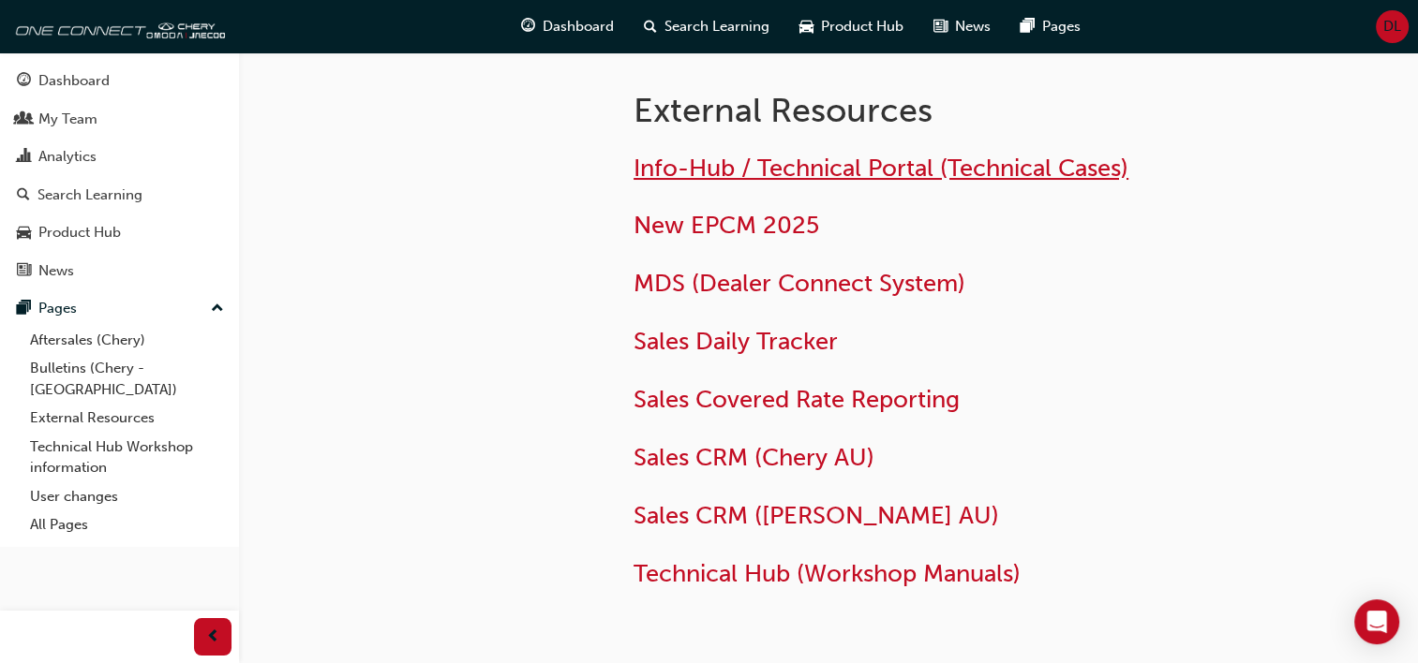
click at [705, 157] on span "Info-Hub / Technical Portal (Technical Cases)" at bounding box center [880, 168] width 495 height 29
click at [709, 162] on span "Info-Hub / Technical Portal (Technical Cases)" at bounding box center [880, 168] width 495 height 29
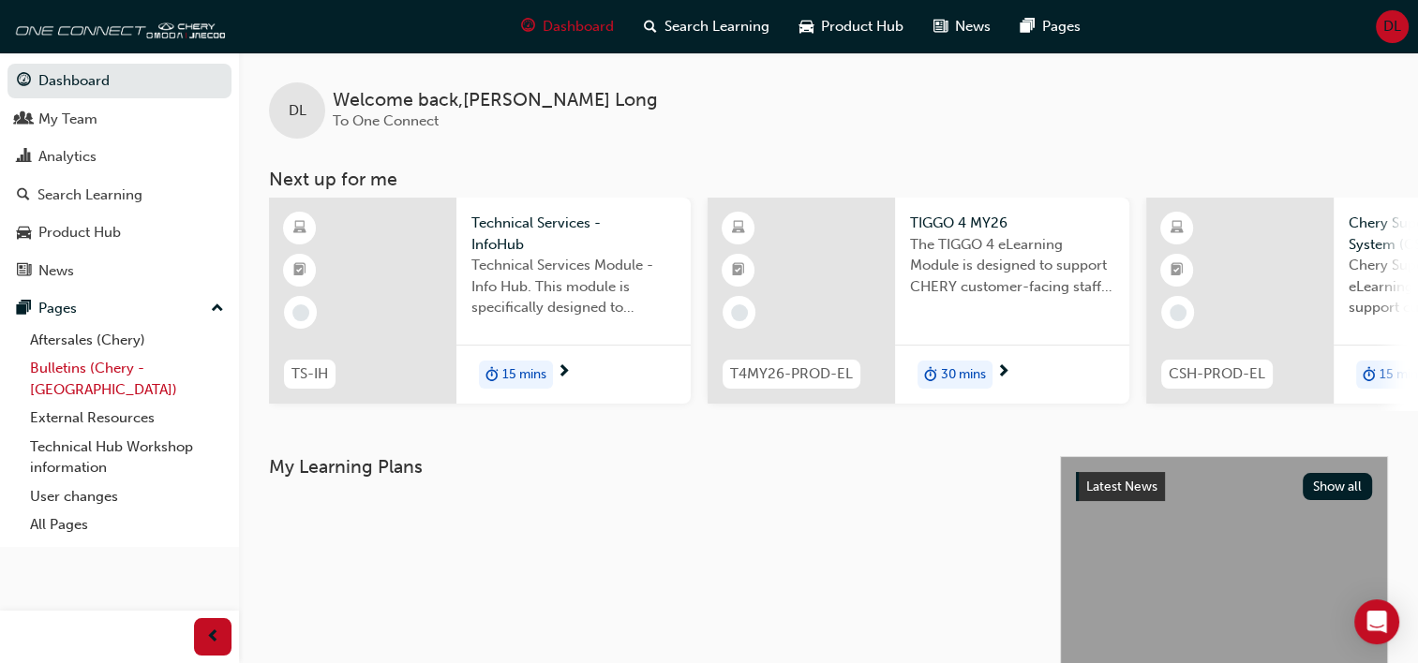
click at [109, 365] on link "Bulletins (Chery - [GEOGRAPHIC_DATA])" at bounding box center [126, 379] width 209 height 50
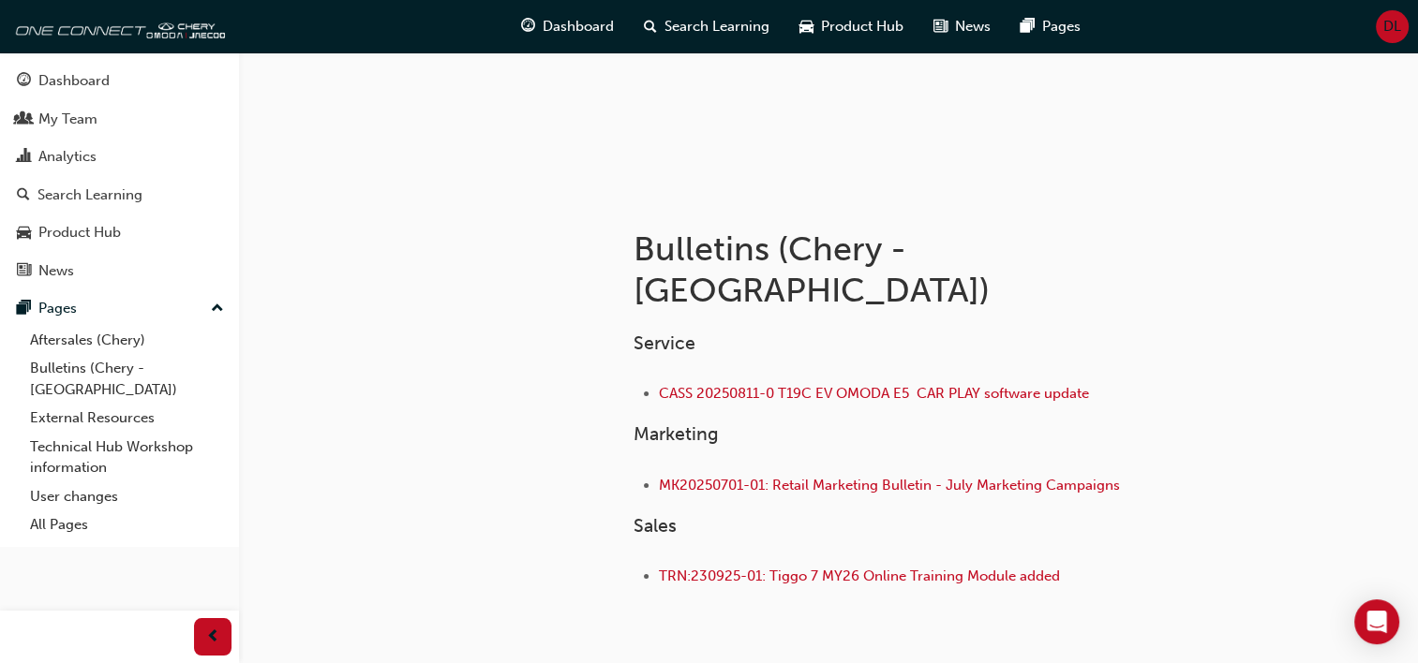
scroll to position [236, 0]
click at [60, 404] on link "External Resources" at bounding box center [126, 418] width 209 height 29
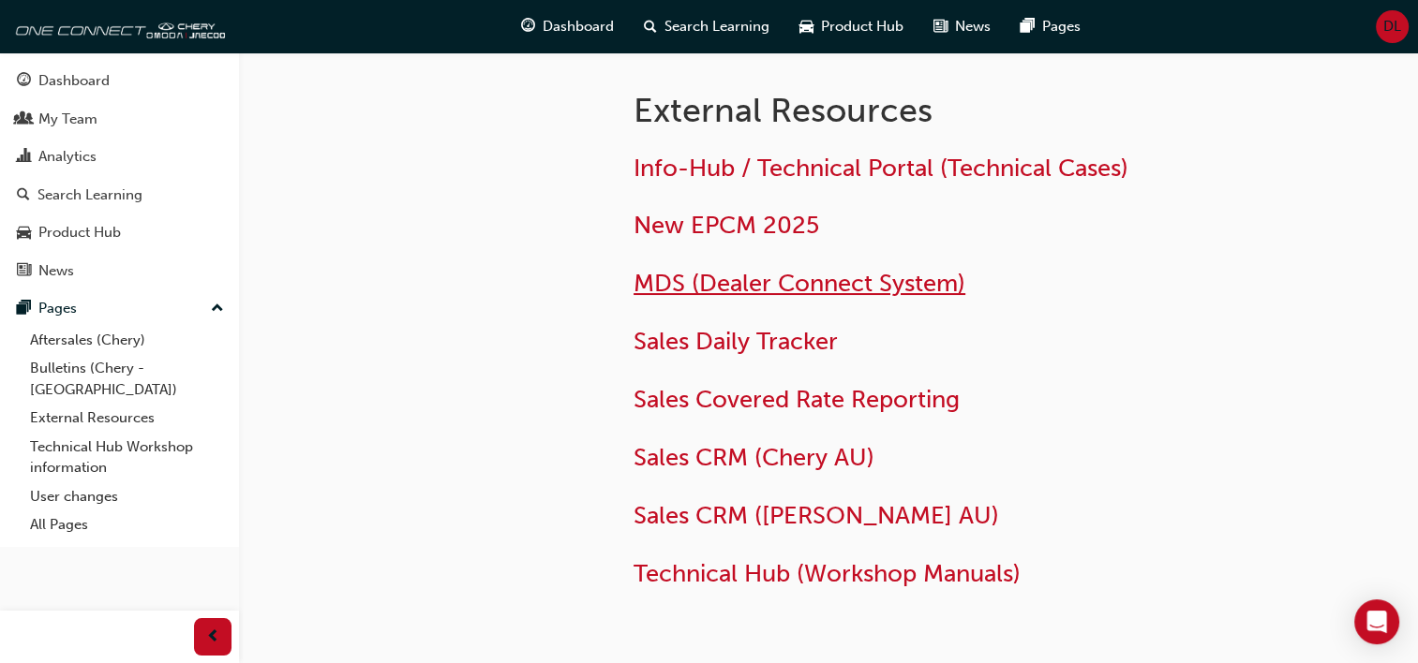
click at [675, 284] on span "MDS (Dealer Connect System)" at bounding box center [799, 283] width 332 height 29
click at [677, 277] on span "MDS (Dealer Connect System)" at bounding box center [799, 283] width 332 height 29
